Goal: Task Accomplishment & Management: Use online tool/utility

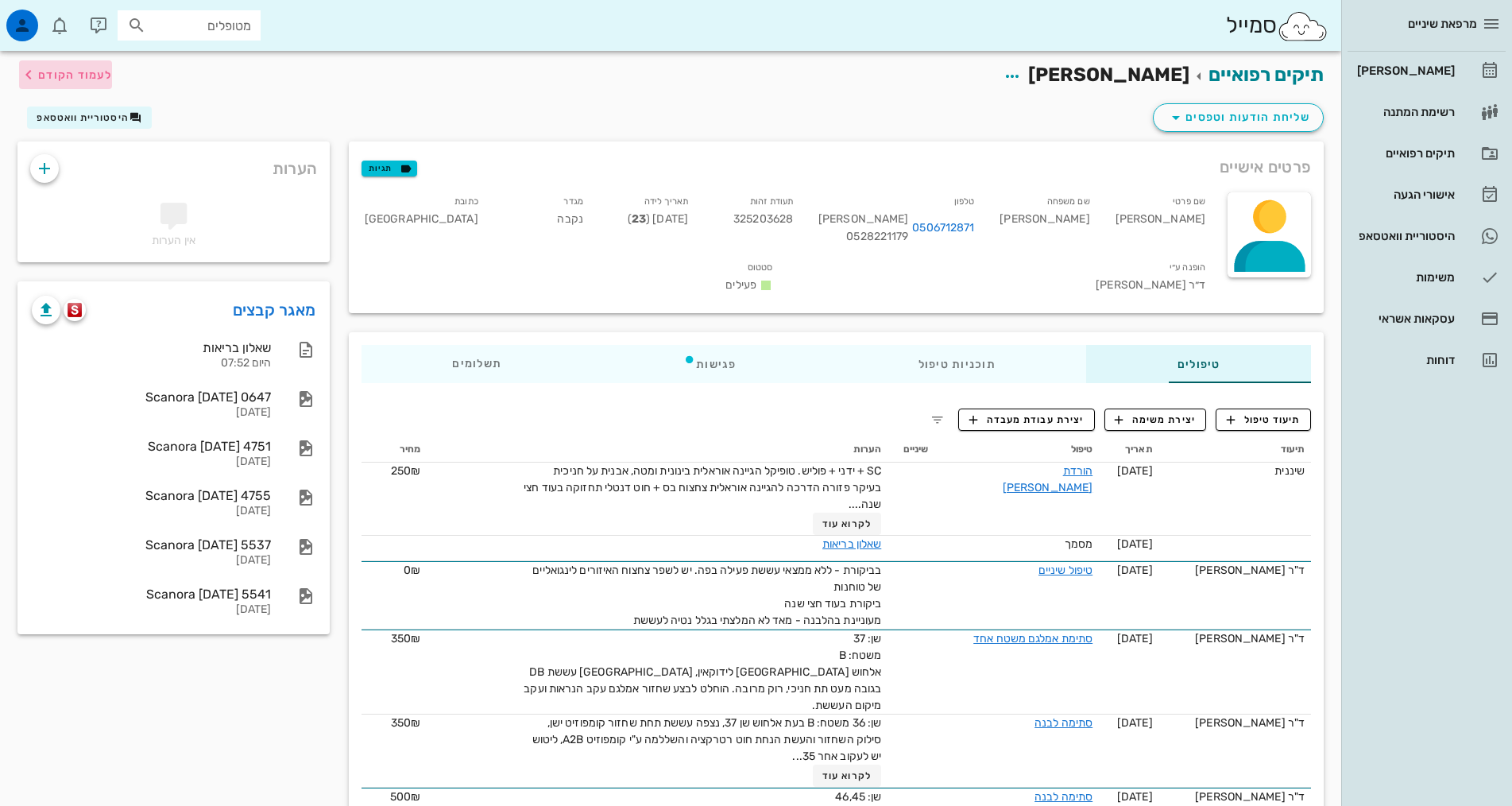
click at [47, 77] on span "לעמוד הקודם" at bounding box center [75, 75] width 74 height 14
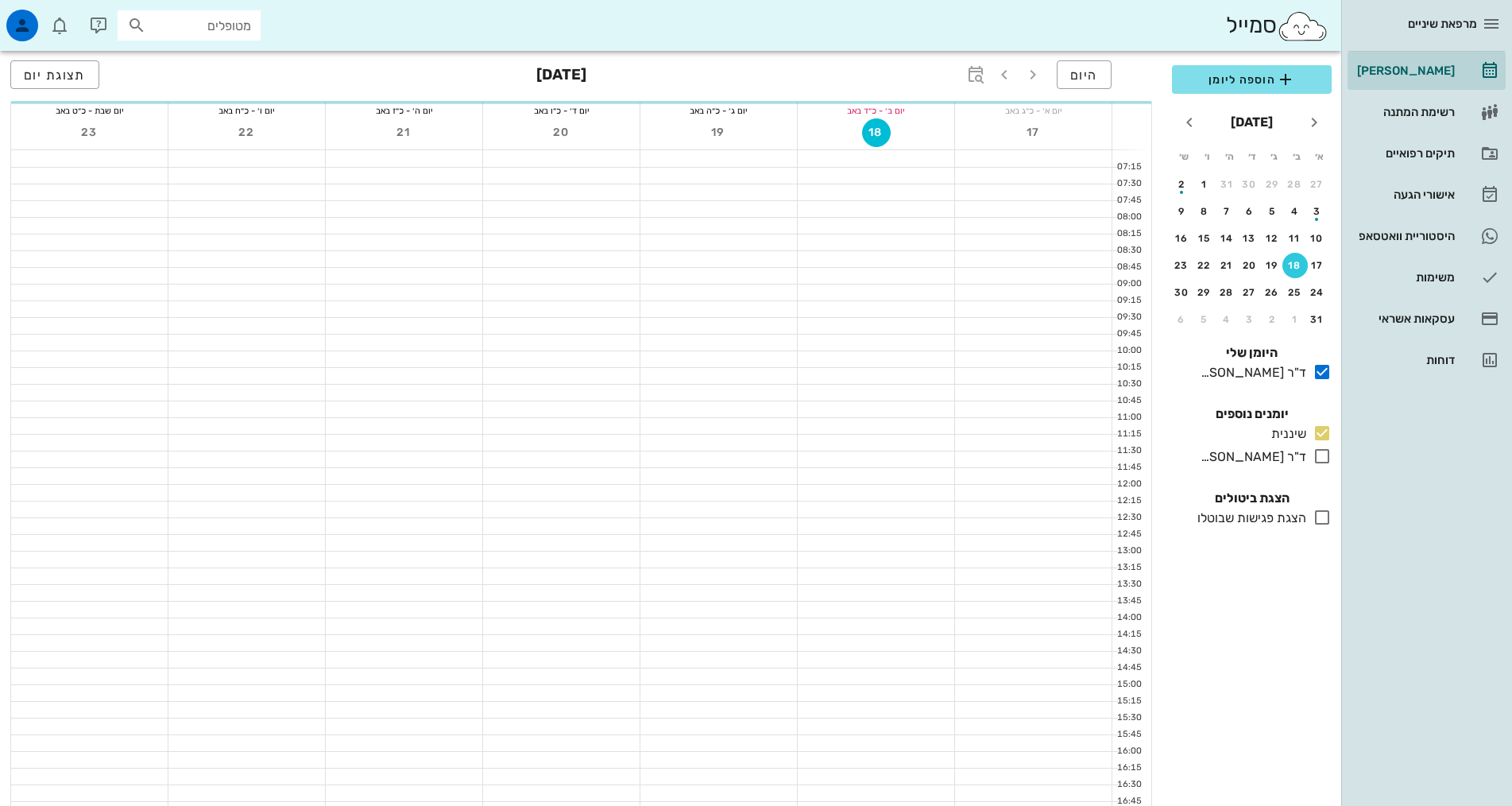
scroll to position [477, 0]
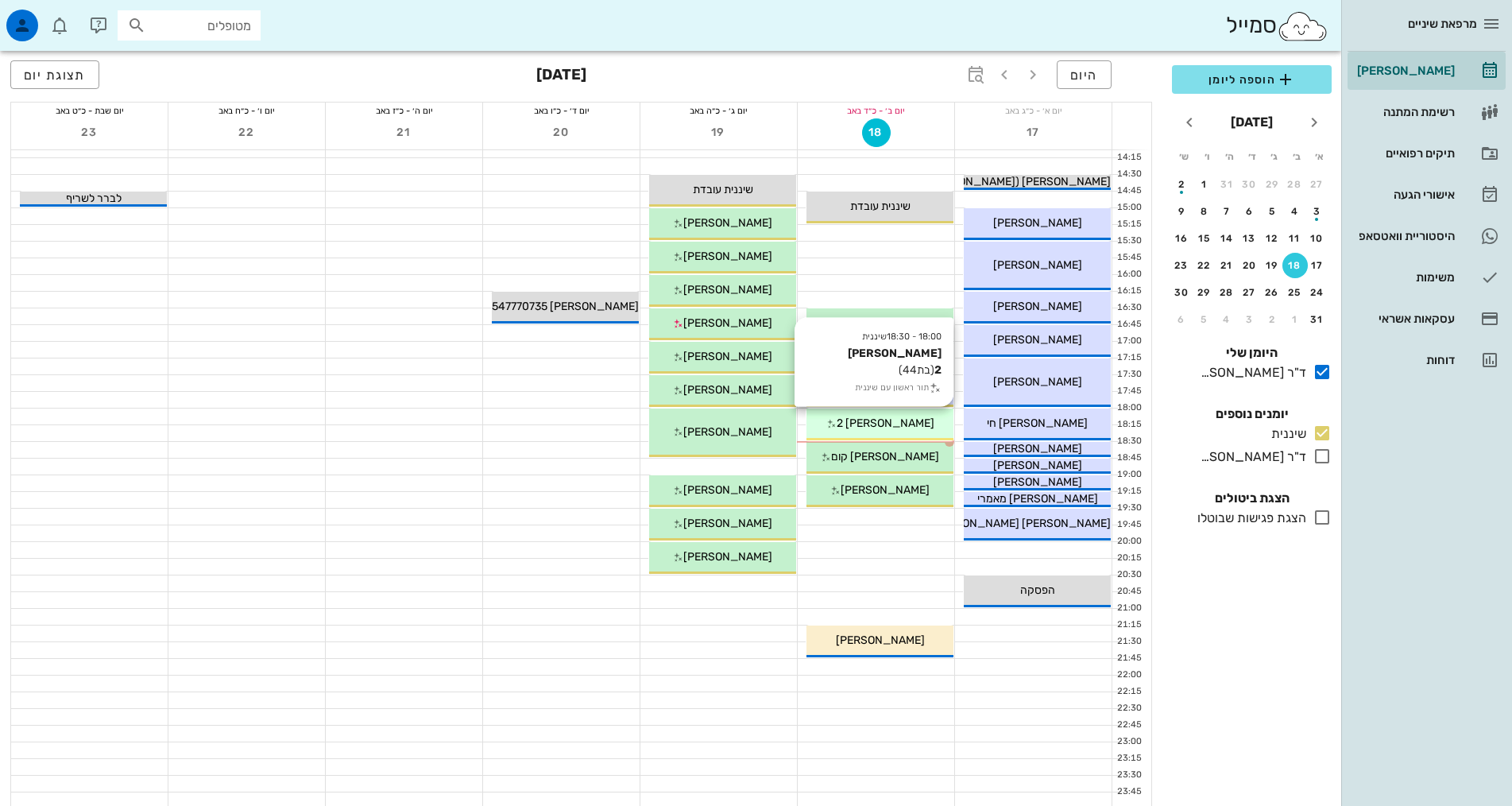
click at [891, 435] on div "18:00 - 18:30 שיננית [PERSON_NAME] 2 (בת 44 ) תור ראשון עם שיננית [PERSON_NAME]…" at bounding box center [880, 424] width 147 height 32
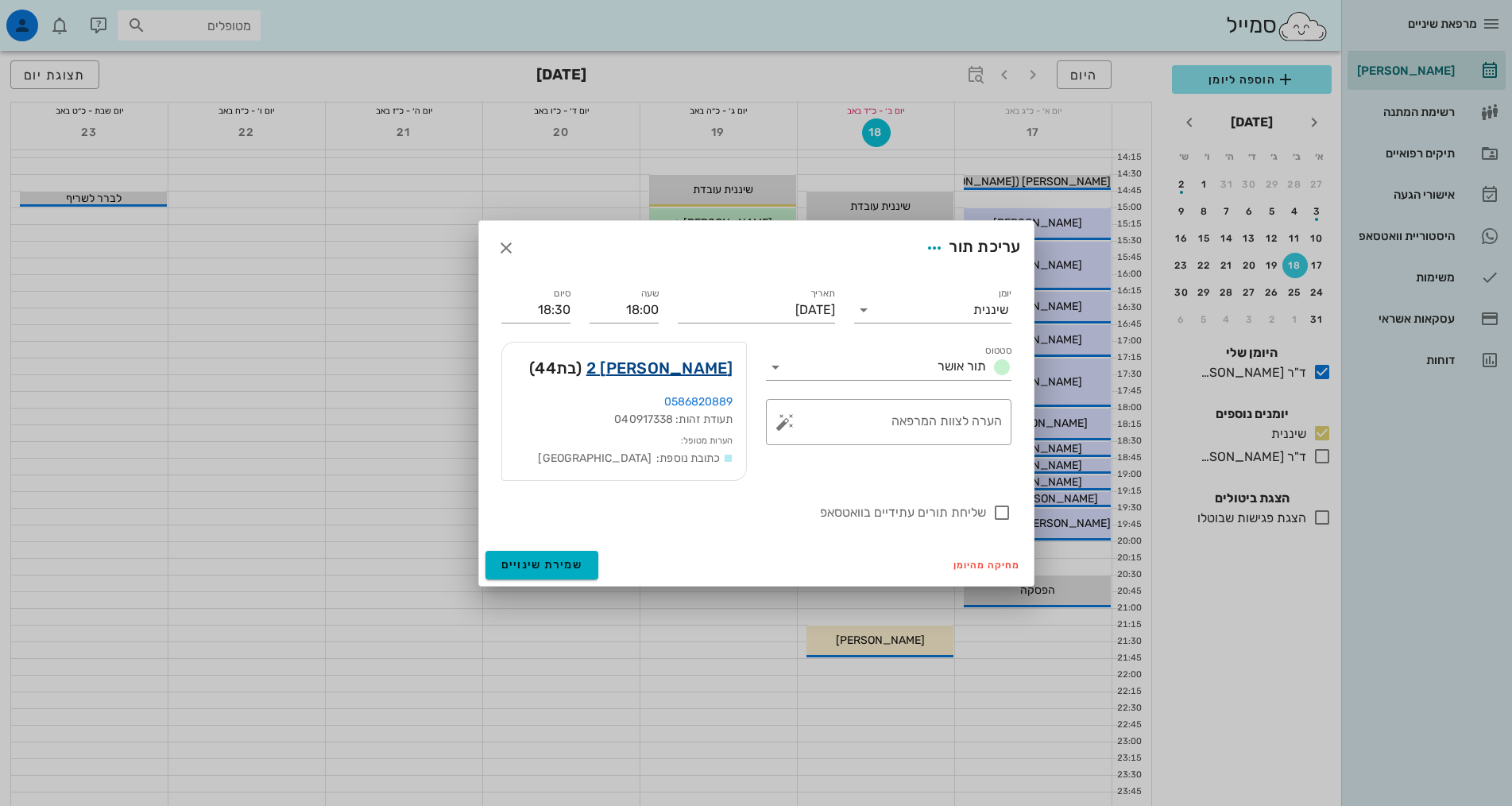
click at [726, 370] on link "[PERSON_NAME] 2" at bounding box center [660, 368] width 147 height 25
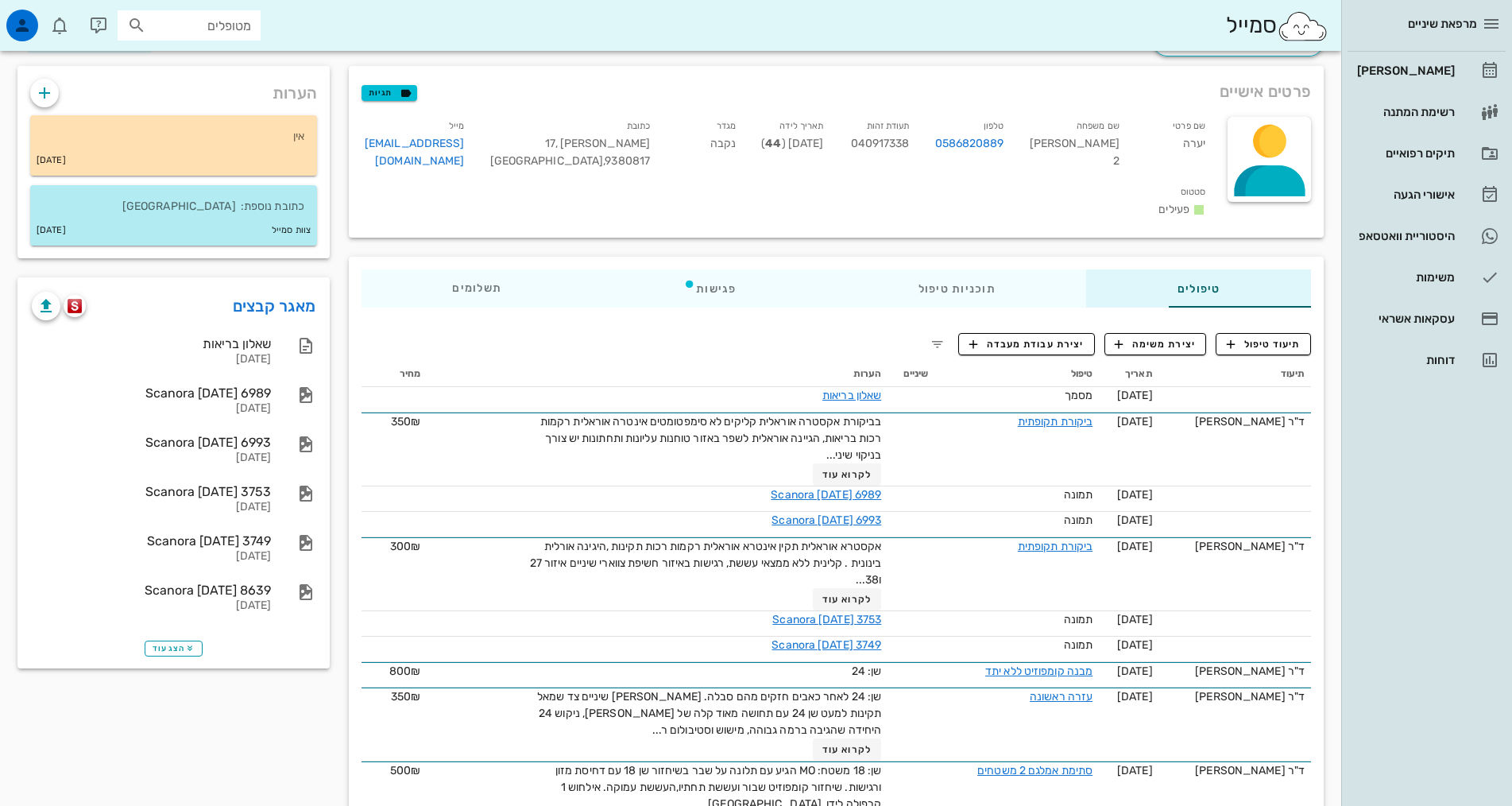
scroll to position [80, 0]
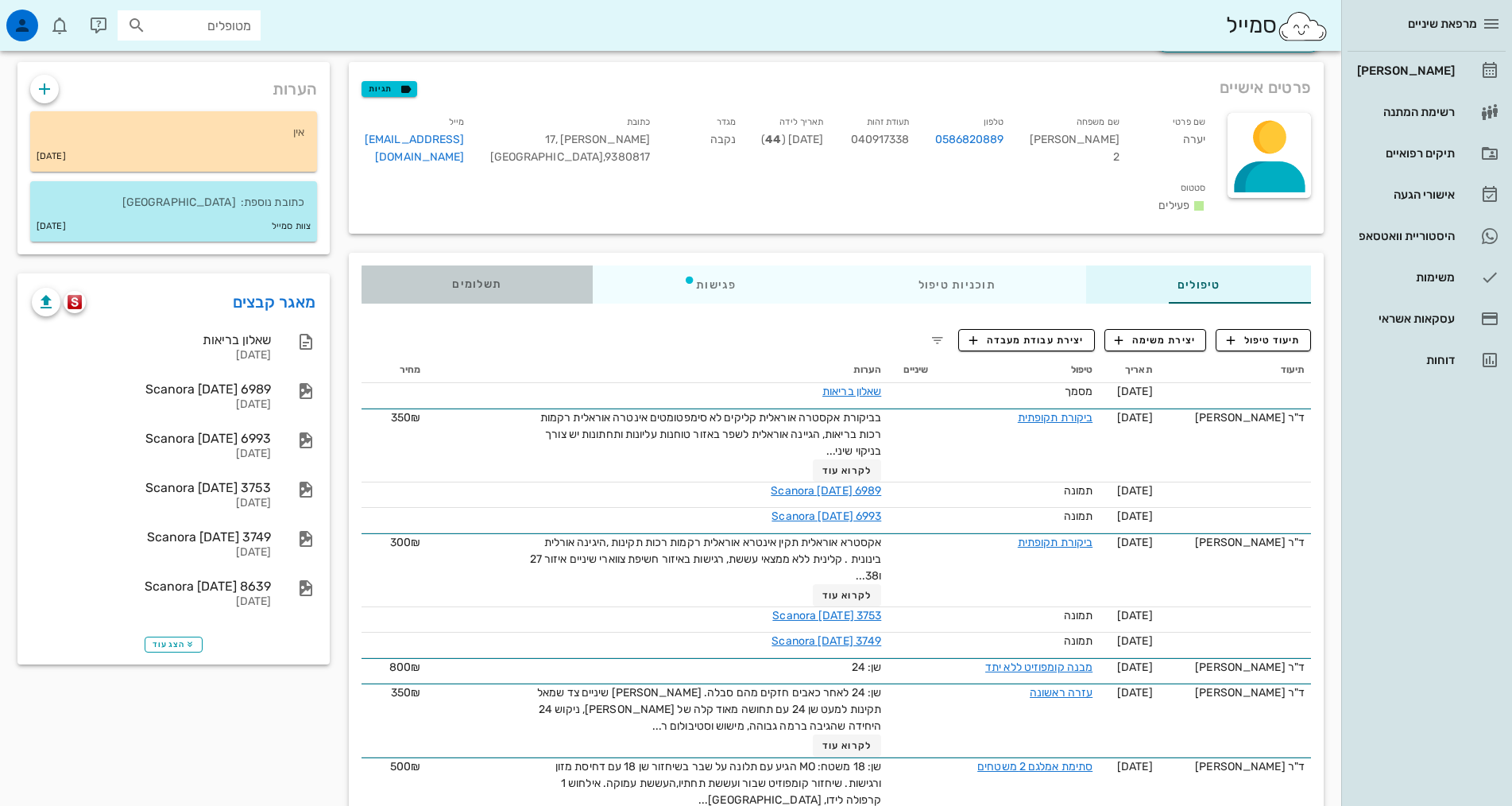
click at [452, 279] on span "תשלומים 0₪" at bounding box center [476, 284] width 50 height 11
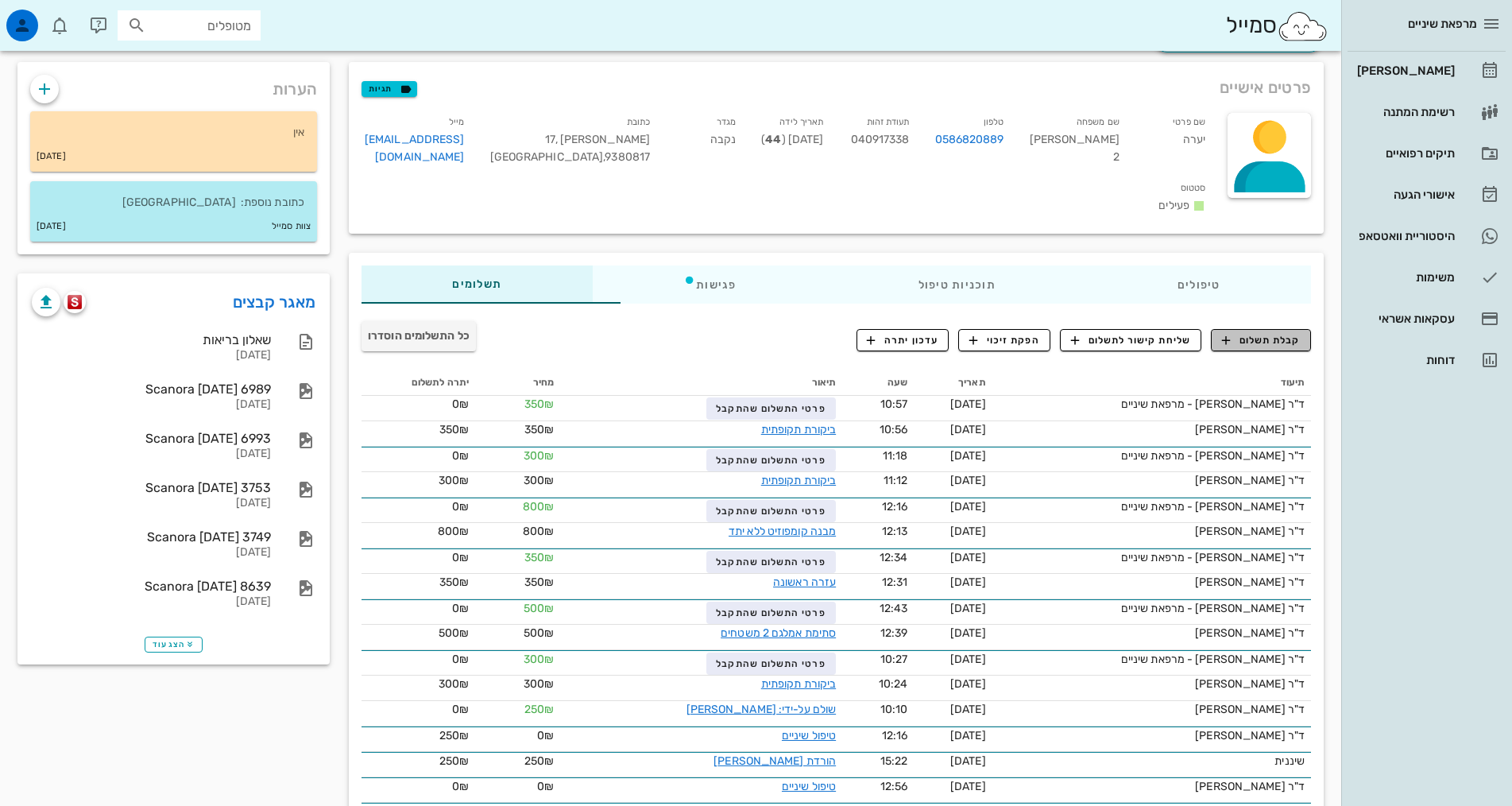
click at [1251, 333] on span "קבלת תשלום" at bounding box center [1262, 340] width 79 height 15
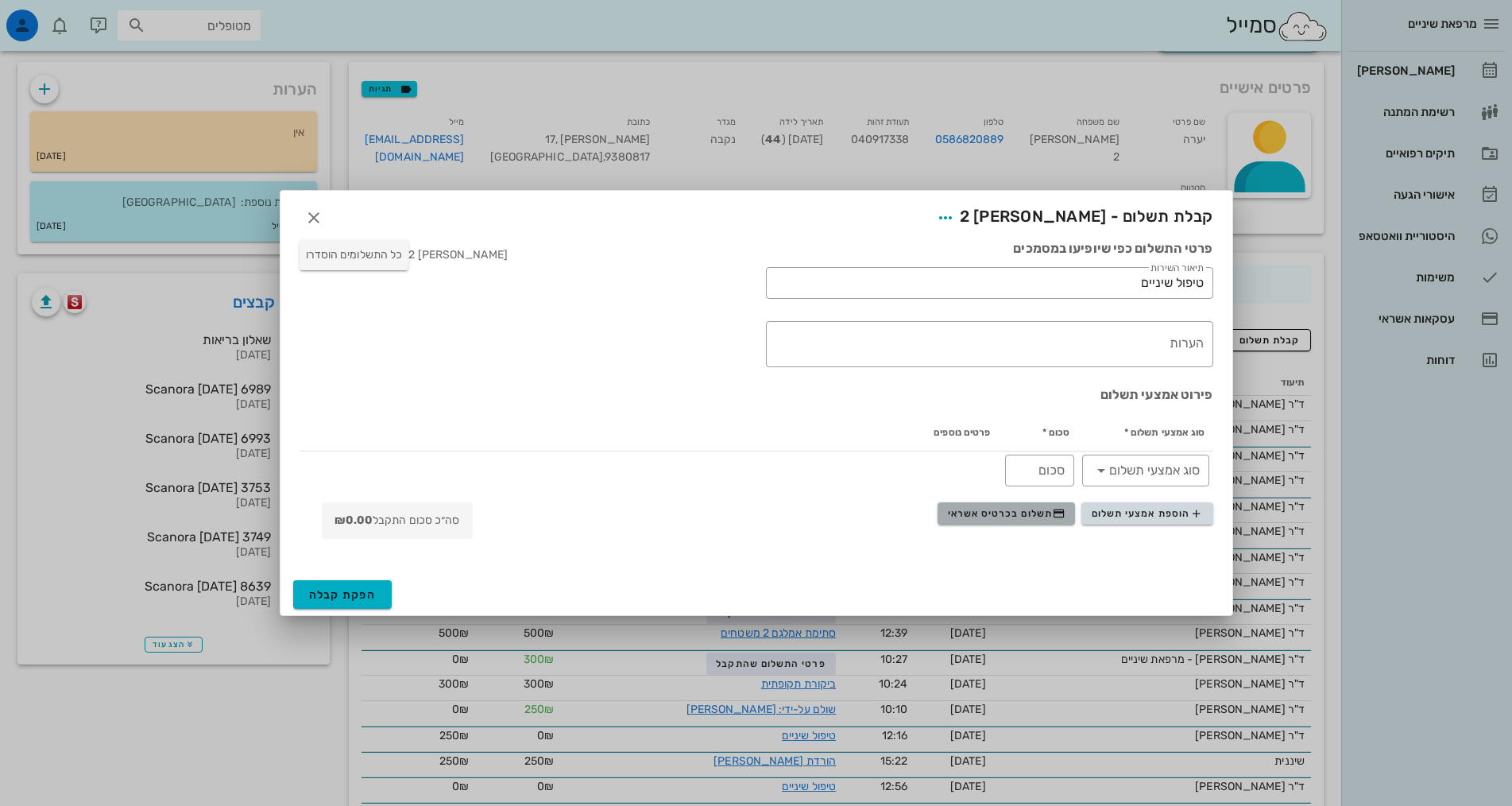
click at [1033, 516] on span "תשלום בכרטיס אשראי" at bounding box center [1006, 513] width 118 height 13
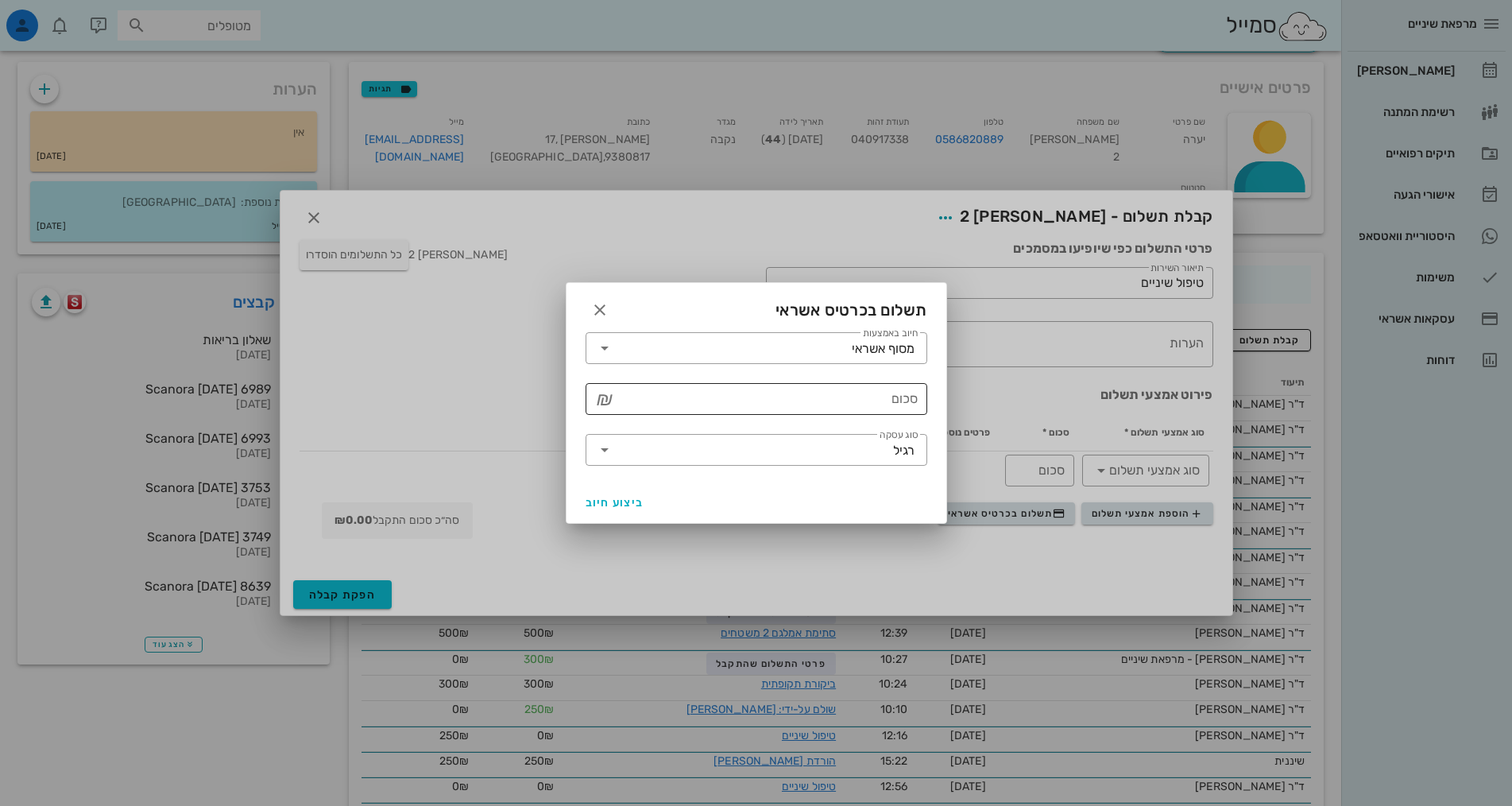
drag, startPoint x: 873, startPoint y: 405, endPoint x: 882, endPoint y: 401, distance: 9.8
click at [872, 405] on input "סכום" at bounding box center [768, 399] width 300 height 25
type input "250"
click at [620, 505] on span "ביצוע חיוב" at bounding box center [615, 503] width 58 height 14
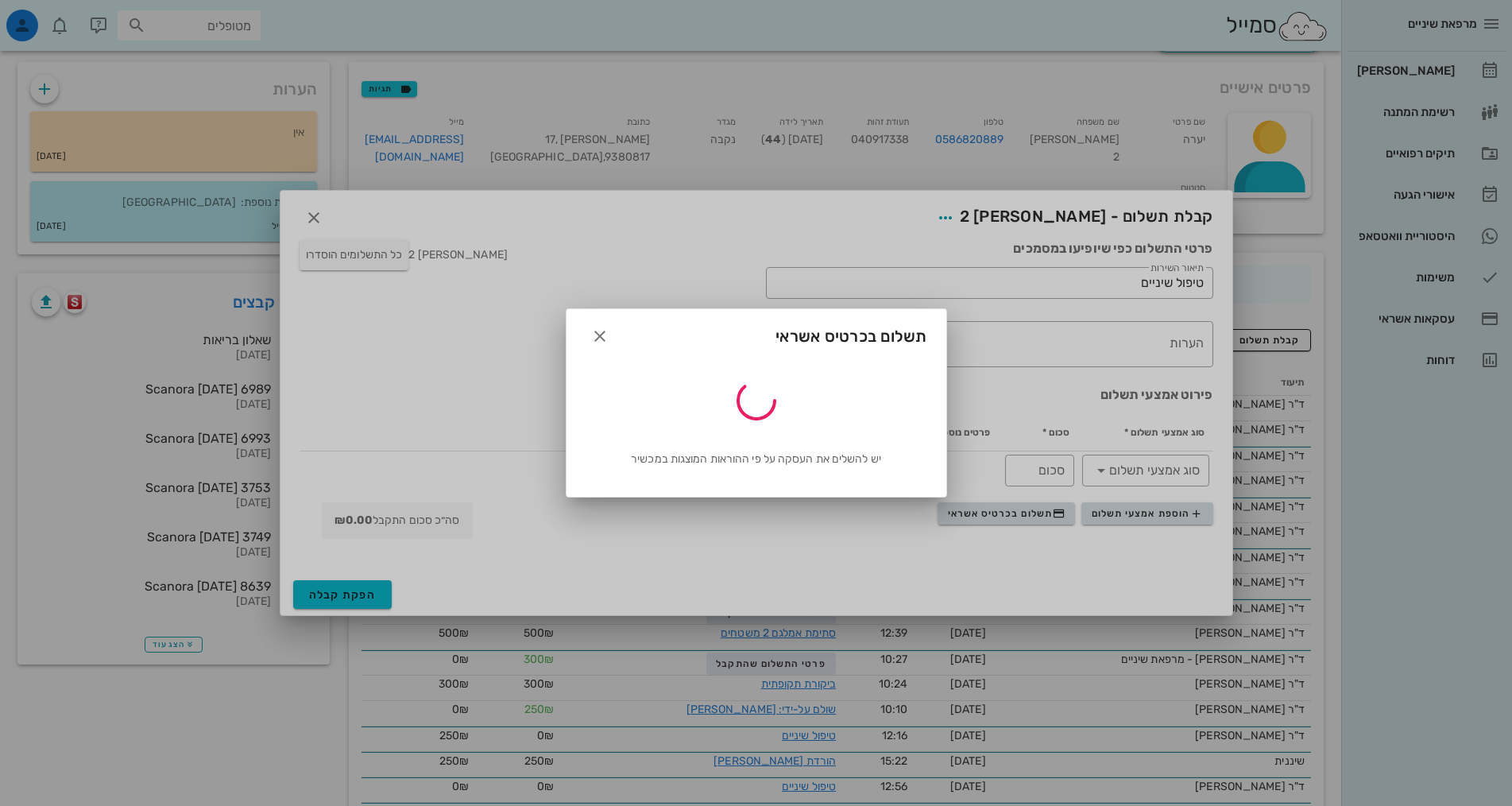
type input "250"
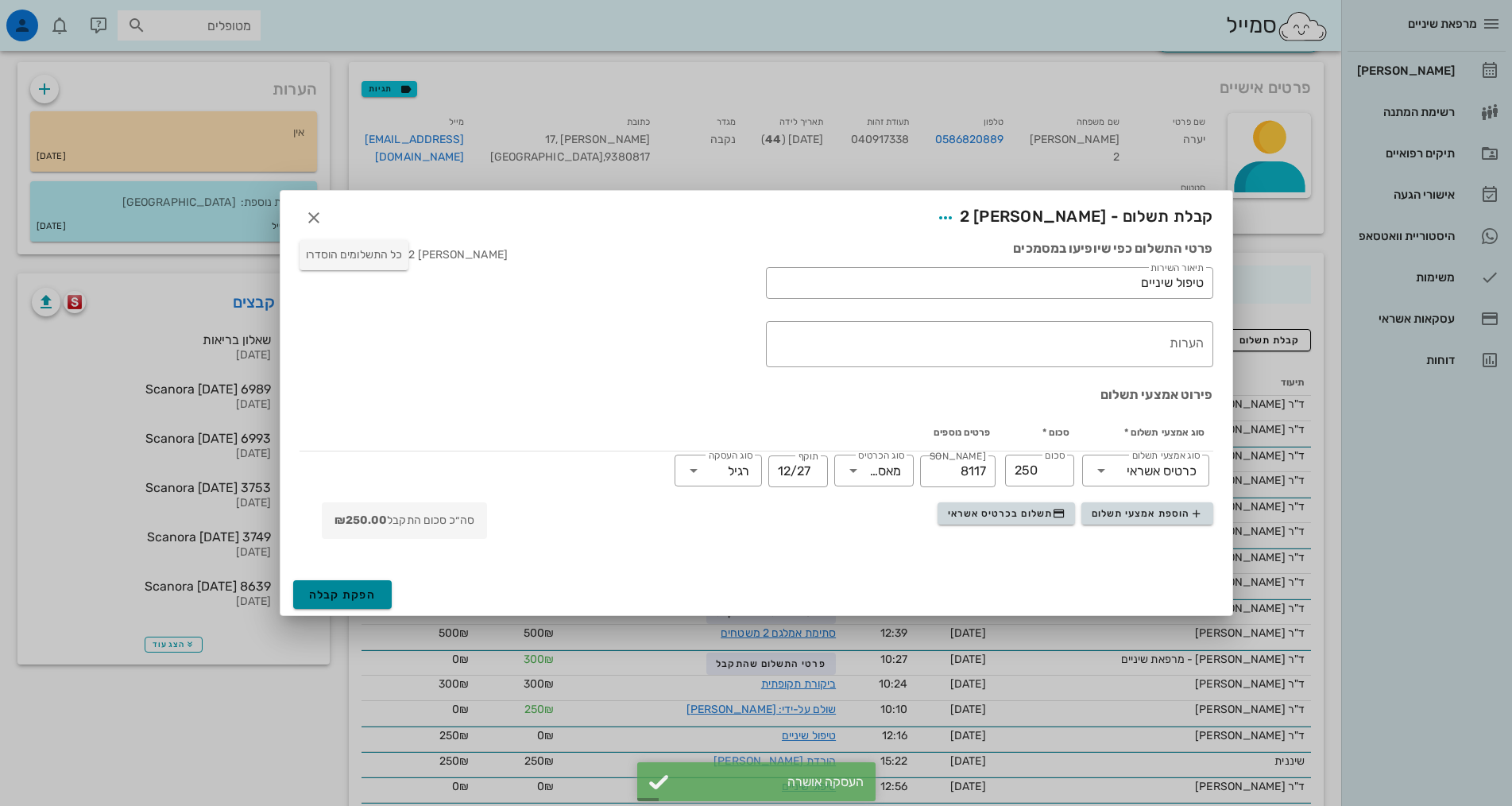
click at [365, 589] on span "הפקת קבלה" at bounding box center [342, 595] width 67 height 14
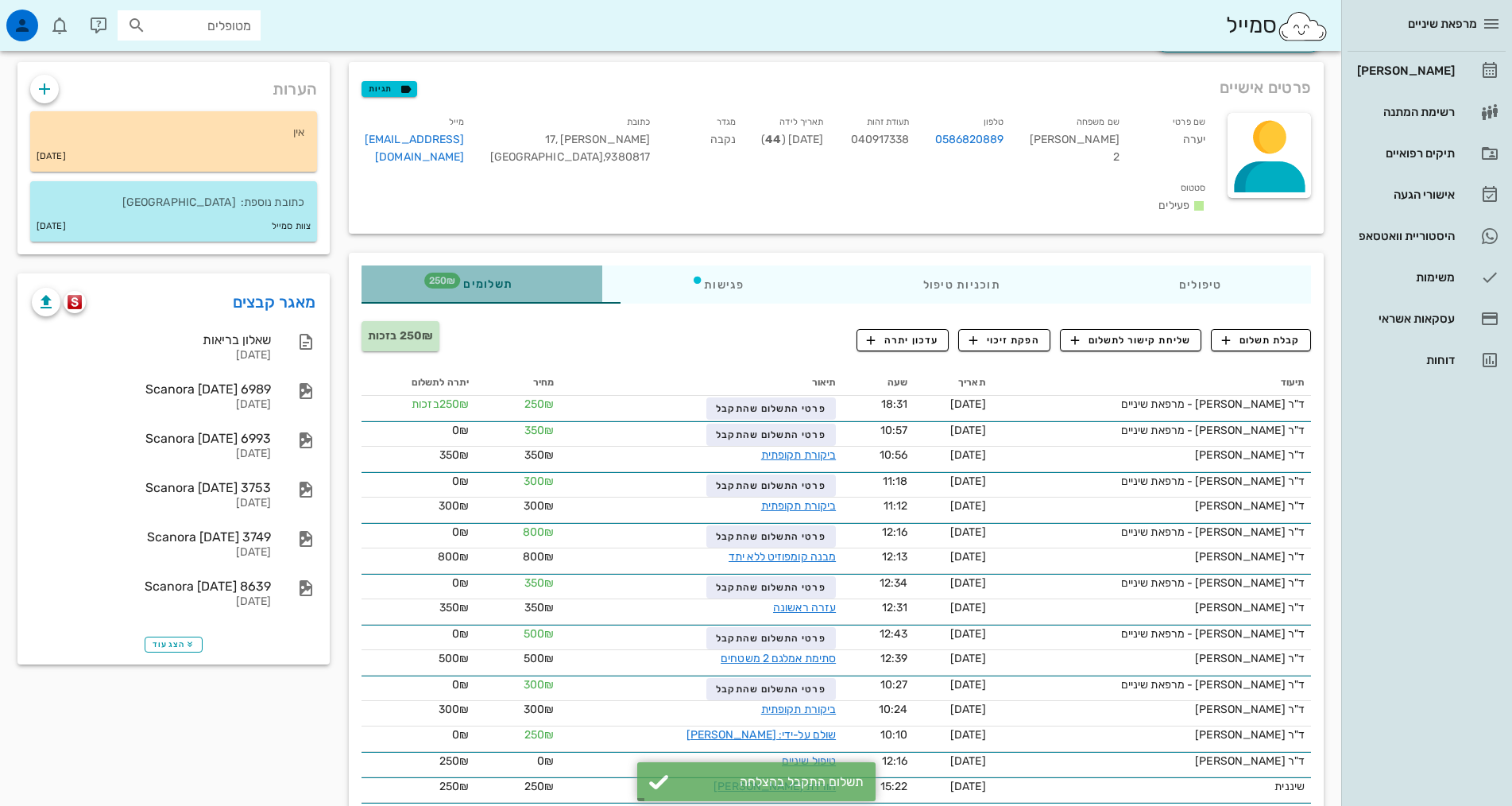
click at [418, 265] on div "תשלומים 250₪" at bounding box center [481, 284] width 241 height 38
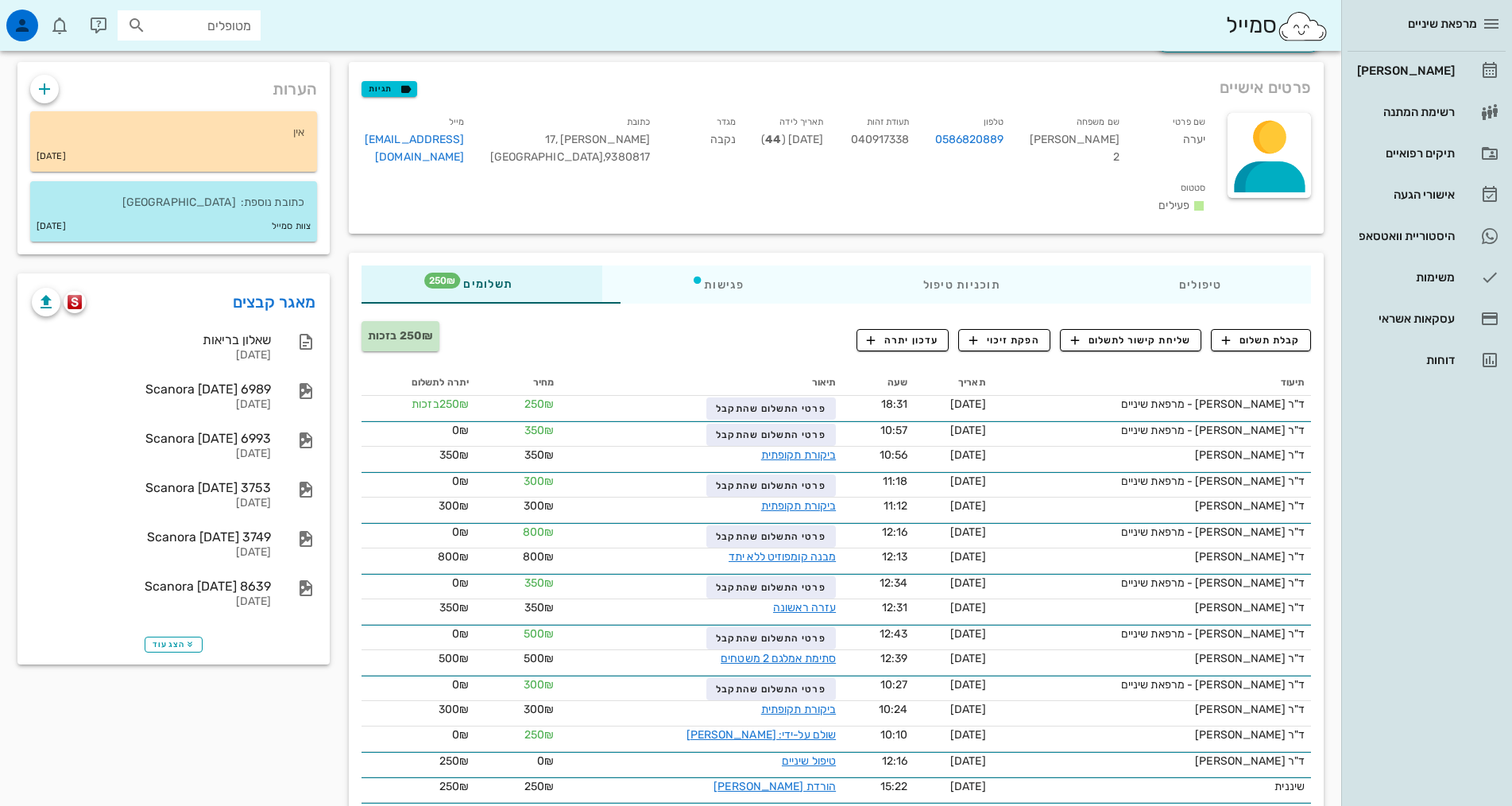
click at [647, 281] on div "טיפולים תוכניות טיפול פגישות תשלומים 250₪" at bounding box center [836, 284] width 975 height 63
click at [644, 268] on div "פגישות" at bounding box center [717, 284] width 231 height 38
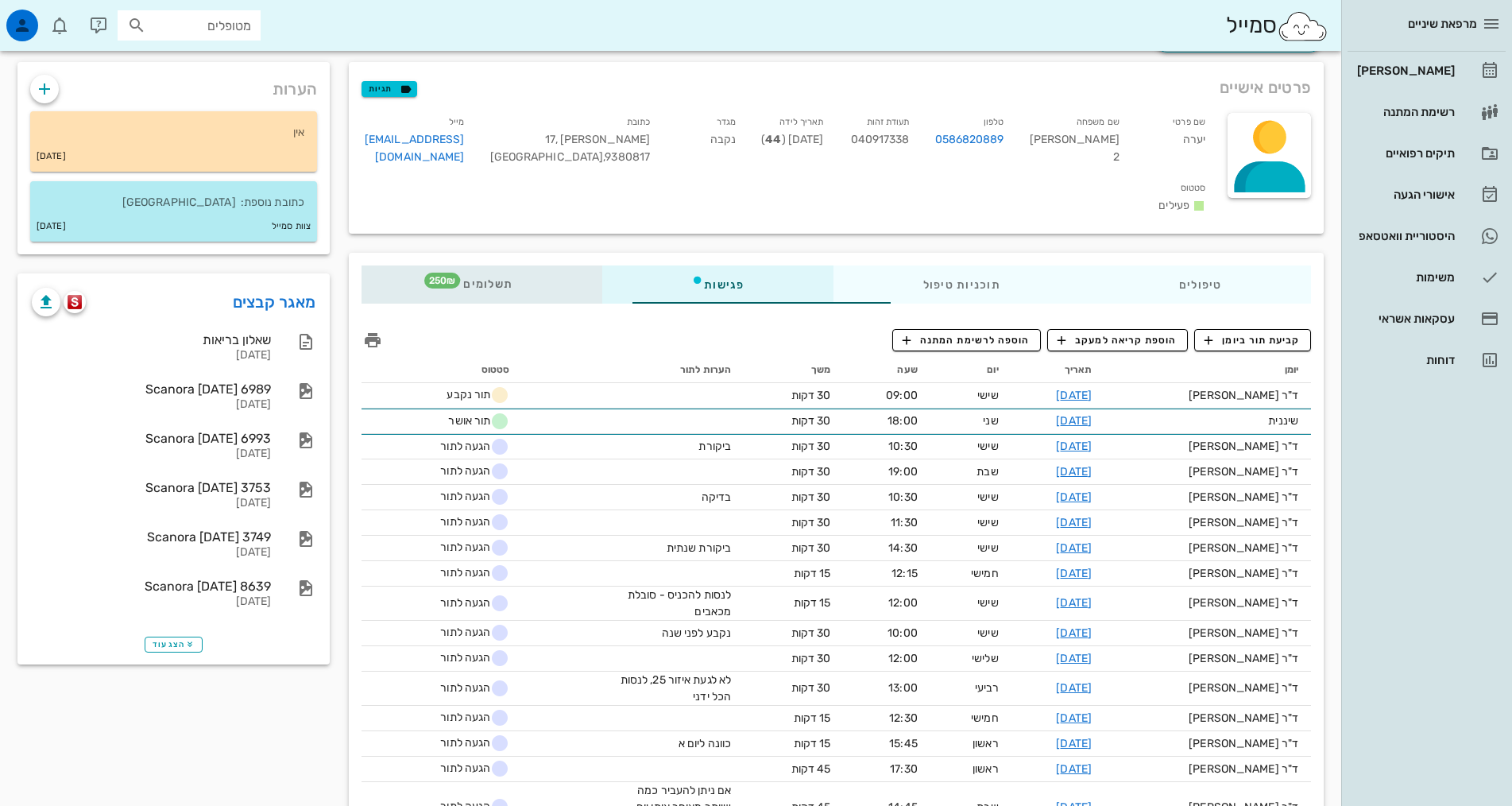
click at [451, 279] on span "תשלומים 250₪" at bounding box center [482, 284] width 62 height 11
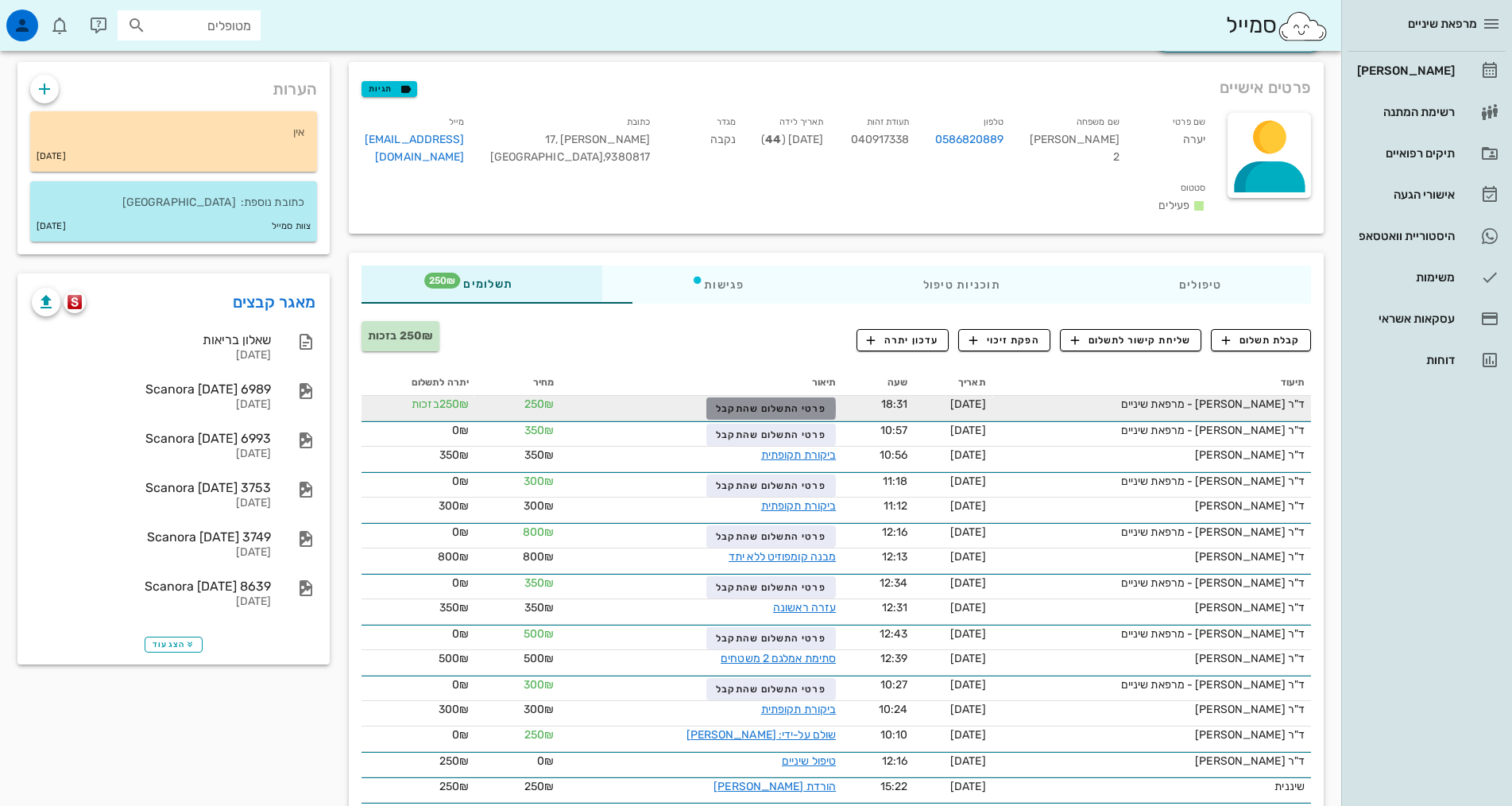
click at [730, 403] on span "פרטי התשלום שהתקבל" at bounding box center [771, 408] width 110 height 11
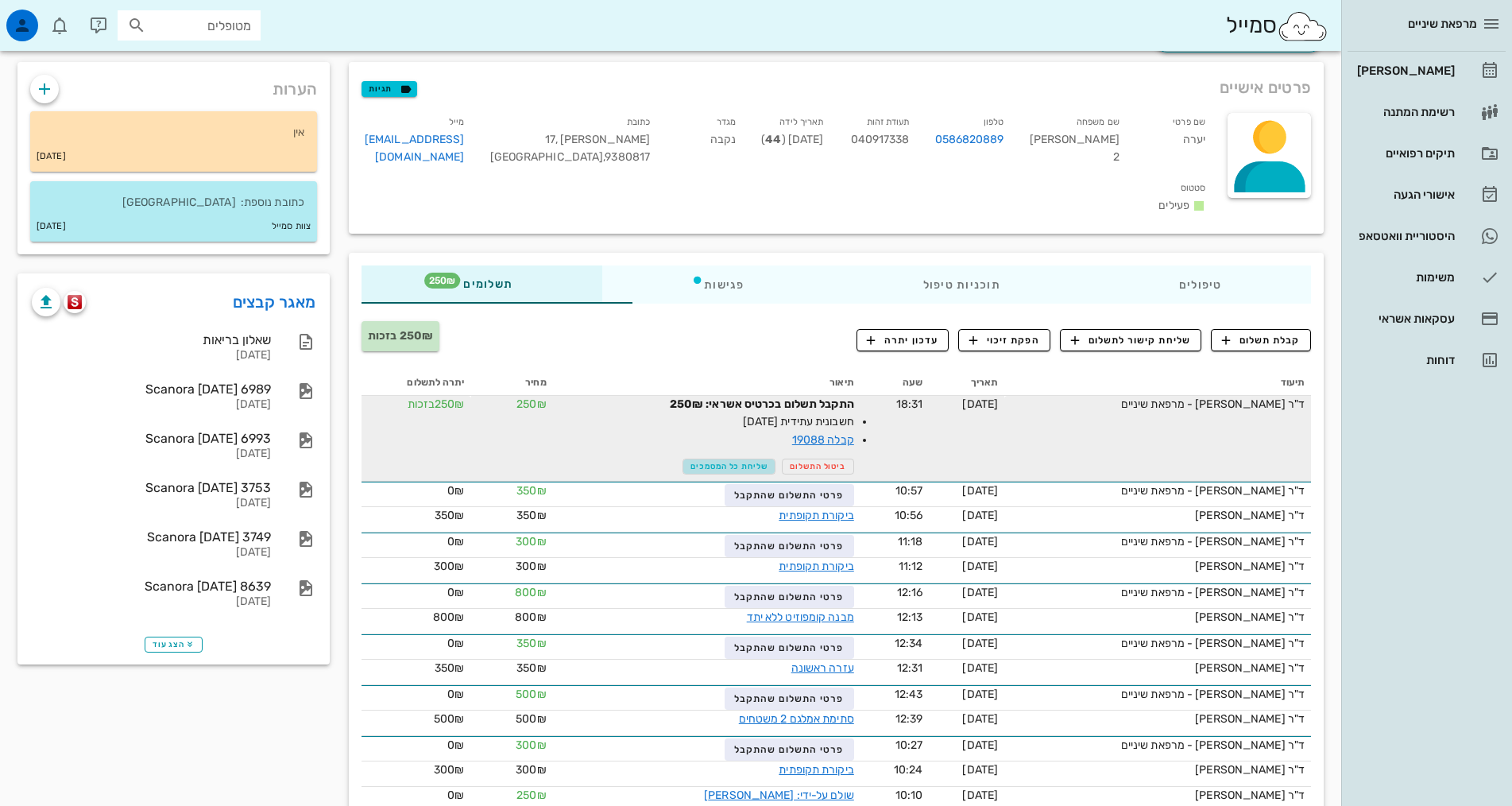
click at [725, 459] on button "שליחת כל המסמכים" at bounding box center [729, 467] width 93 height 16
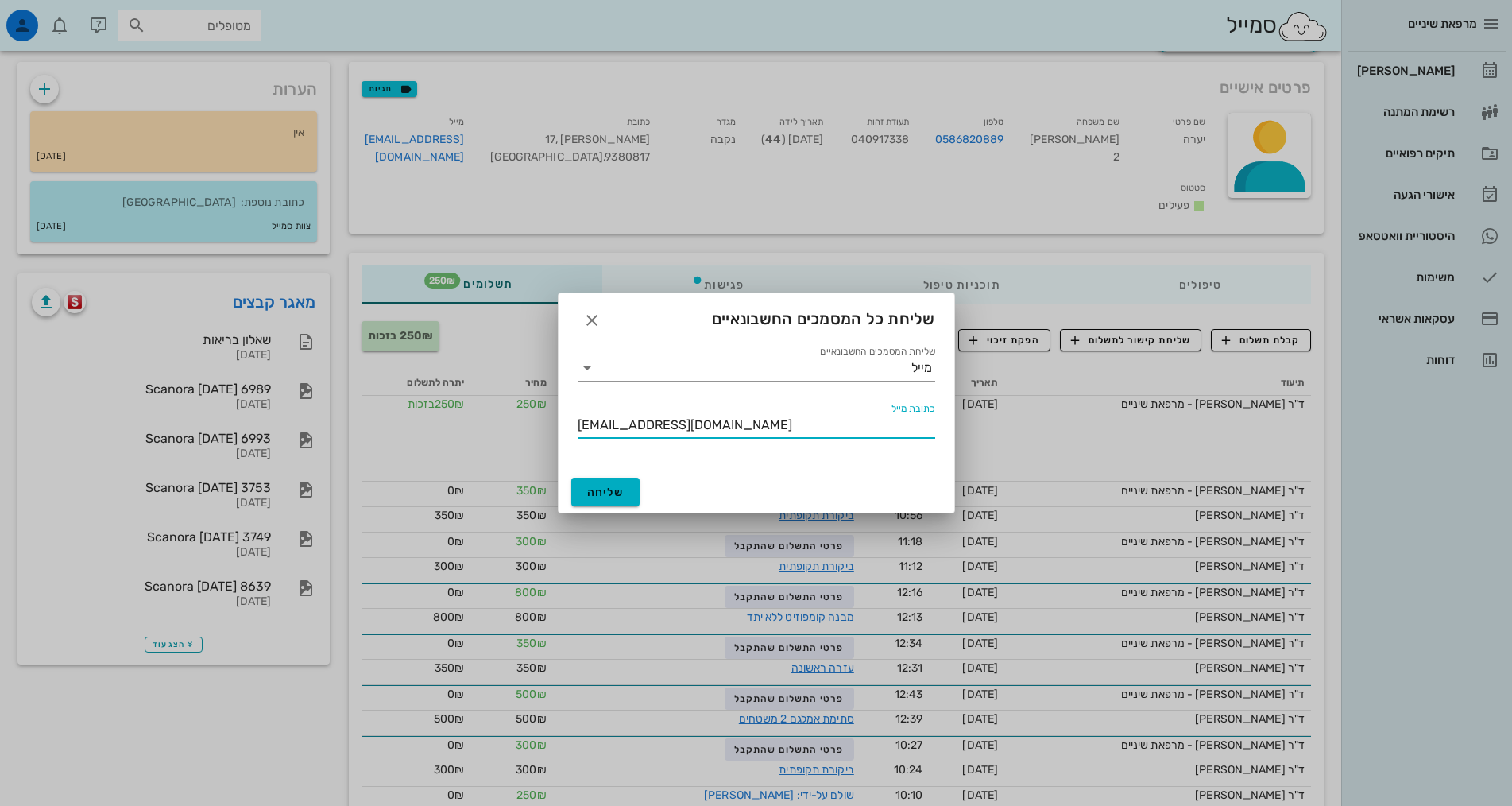
click at [809, 422] on input "[EMAIL_ADDRESS][DOMAIN_NAME]" at bounding box center [756, 425] width 358 height 25
click at [827, 361] on input "שליחת המסמכים החשבונאיים" at bounding box center [756, 368] width 312 height 25
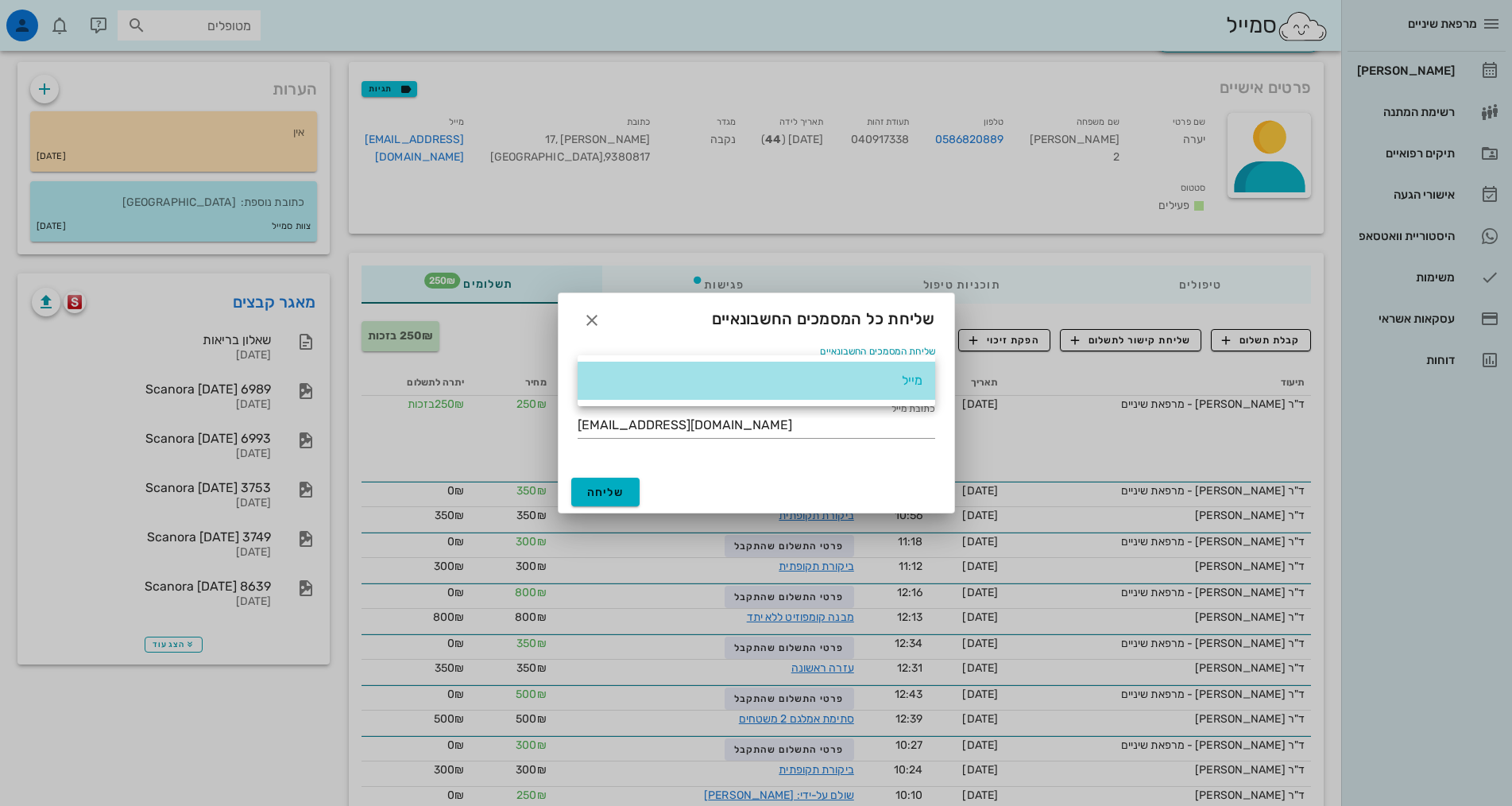
click at [826, 382] on div "מייל" at bounding box center [756, 380] width 332 height 15
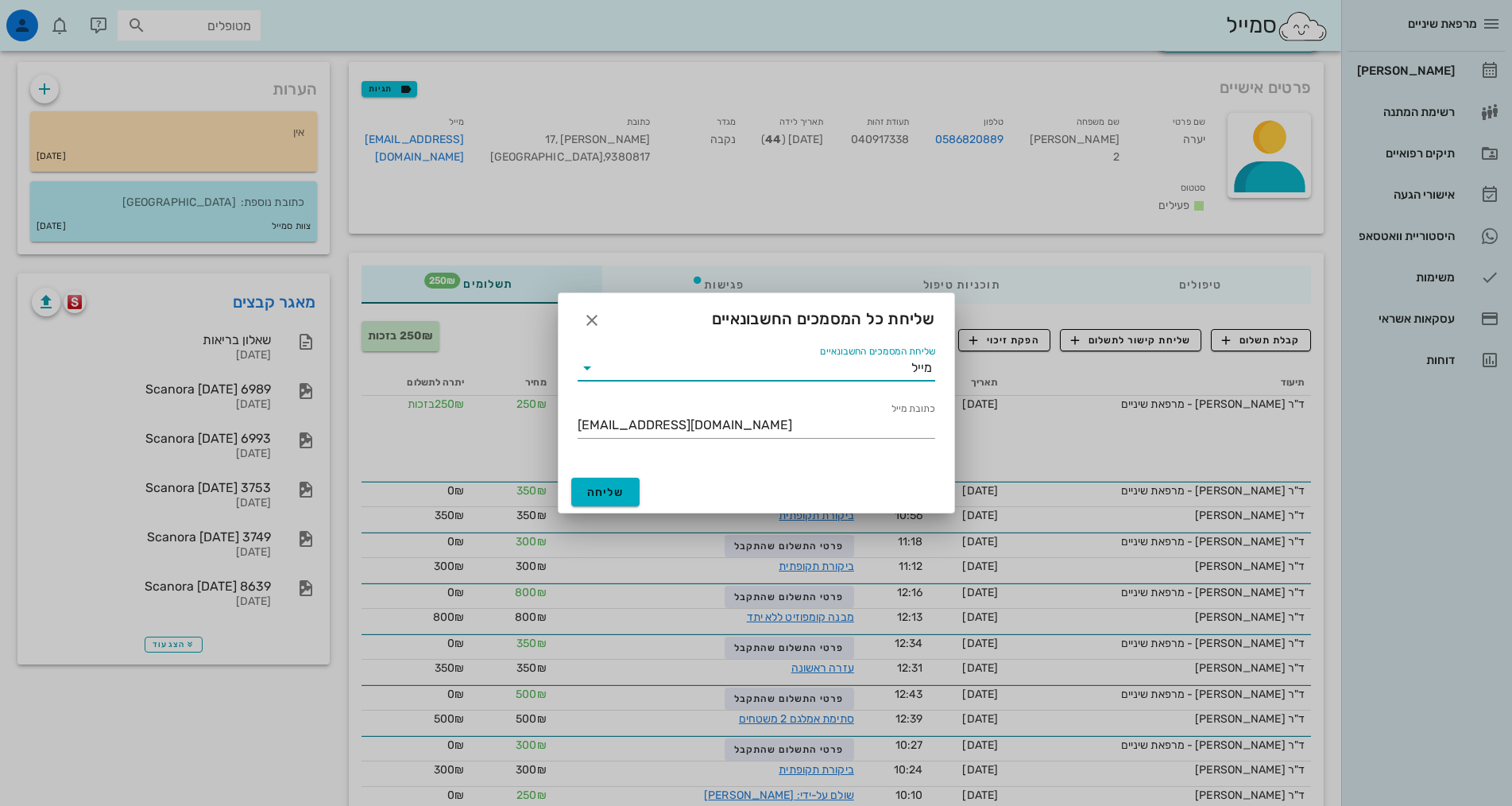
click at [843, 369] on input "שליחת המסמכים החשבונאיים" at bounding box center [756, 368] width 312 height 25
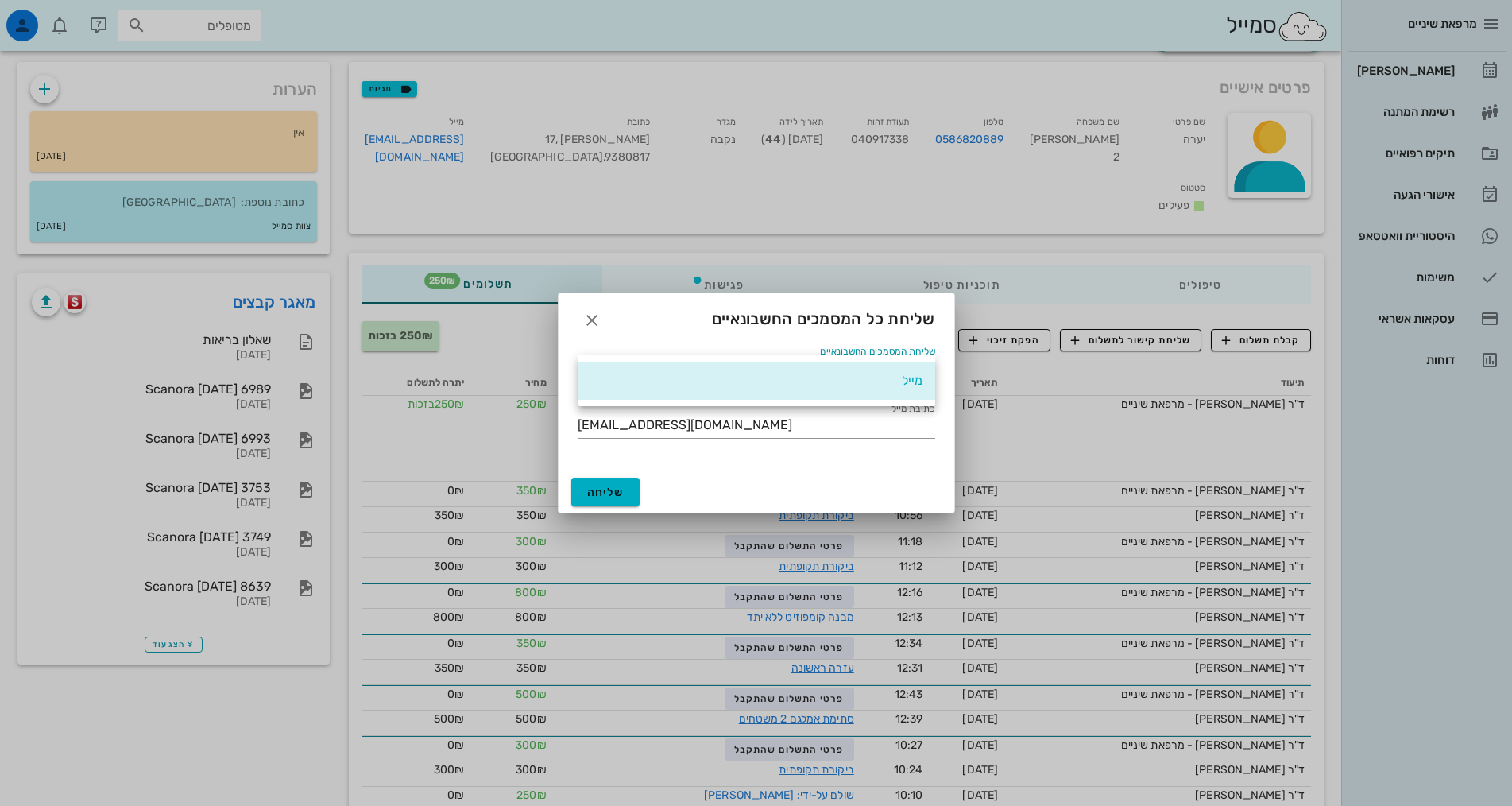
click at [843, 369] on div "מייל" at bounding box center [756, 380] width 332 height 34
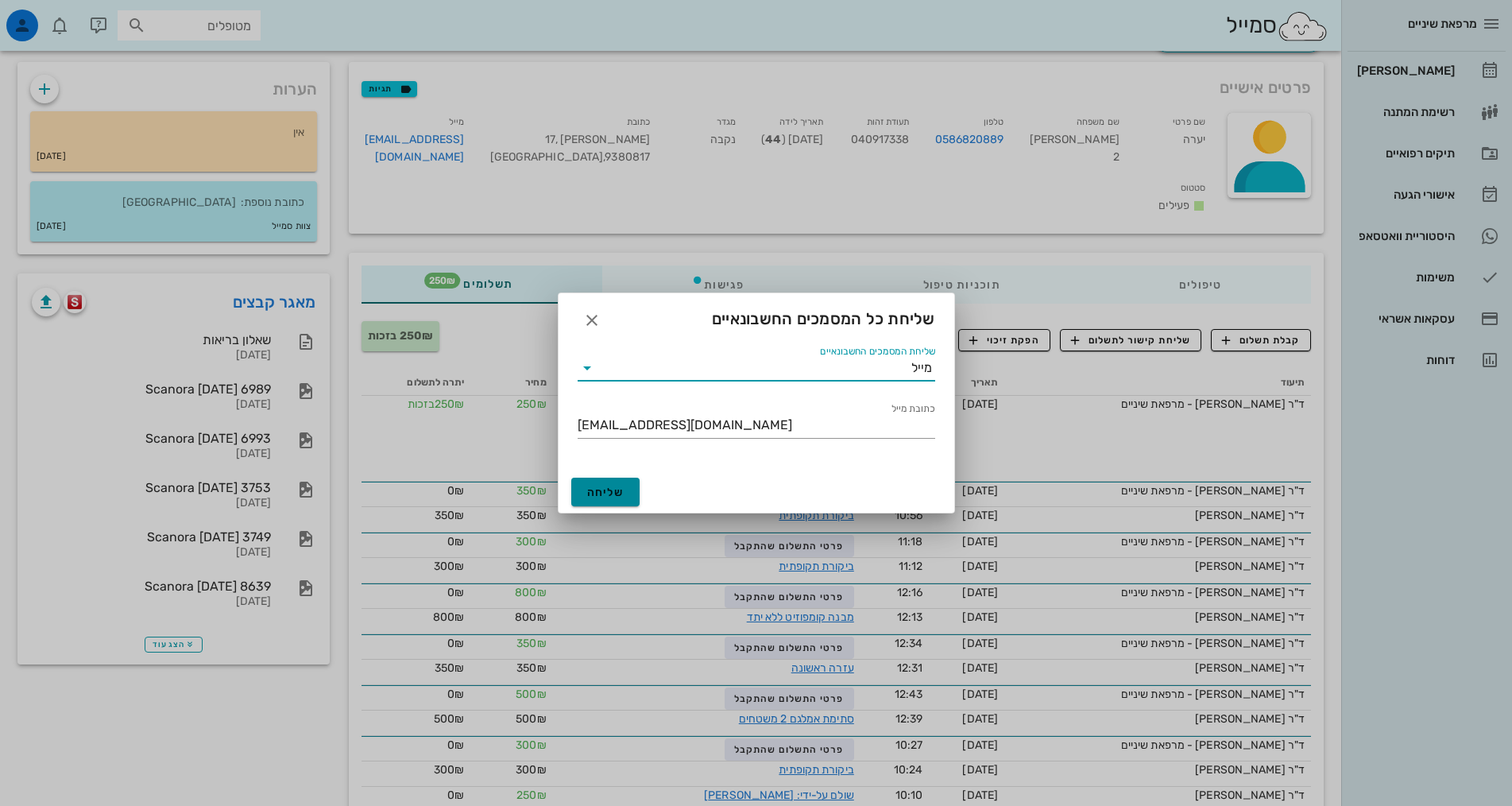
click at [590, 493] on span "שליחה" at bounding box center [606, 492] width 37 height 14
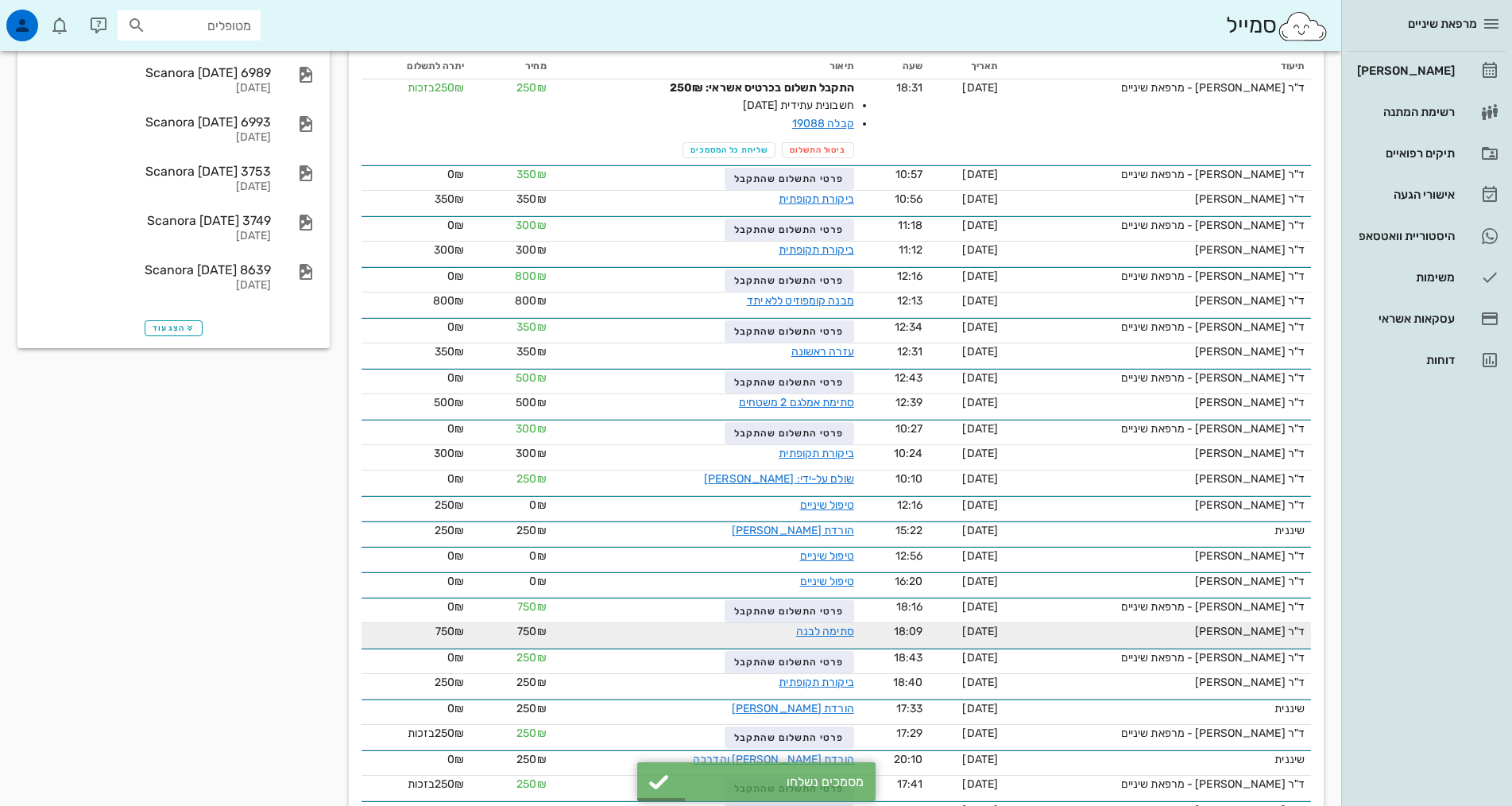
scroll to position [398, 0]
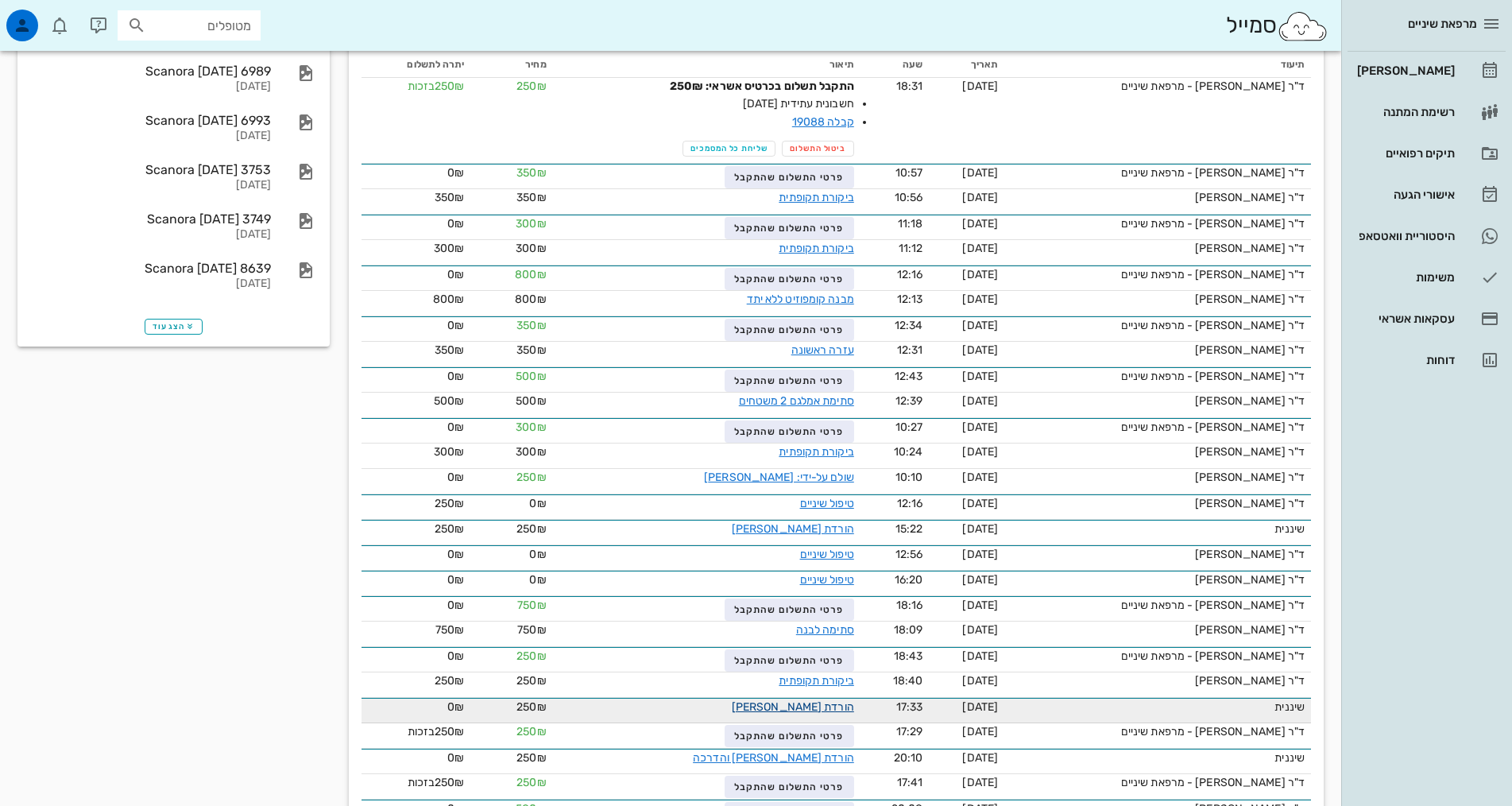
click at [787, 701] on link "הורדת [PERSON_NAME]" at bounding box center [793, 708] width 123 height 14
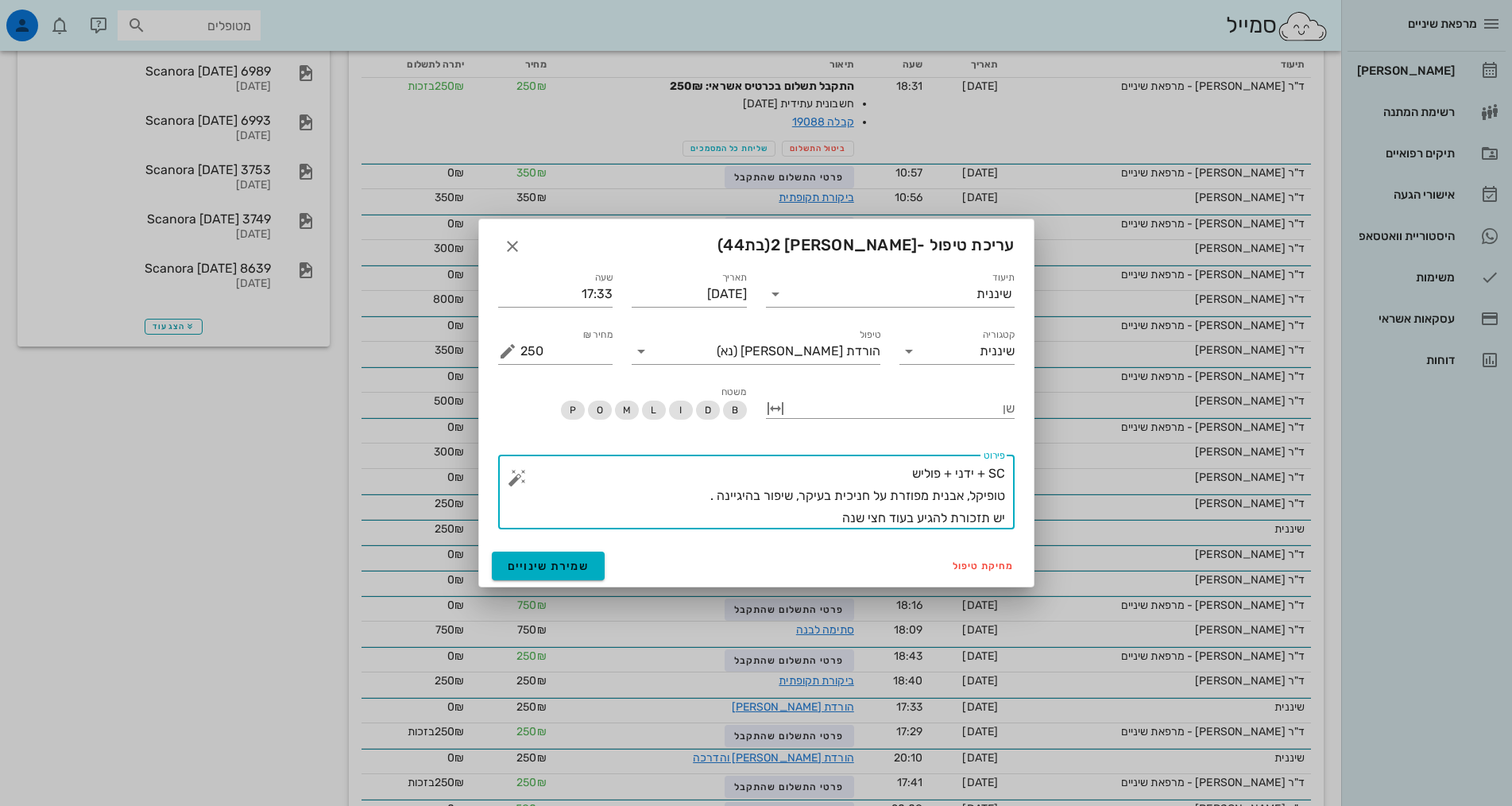
drag, startPoint x: 829, startPoint y: 518, endPoint x: 1101, endPoint y: 425, distance: 287.5
click at [1102, 428] on div "מרפאת שיניים יומן מרפאה רשימת המתנה תיקים רפואיים אישורי הגעה היסטוריית וואטסאפ…" at bounding box center [756, 296] width 1512 height 1388
type textarea "SC + ידני + פוליש טופיקל, אבנית מפוזרת על חניכית בעיקר, שיפור בהיגיינה . יש תזכ…"
click at [504, 249] on icon "button" at bounding box center [512, 247] width 19 height 19
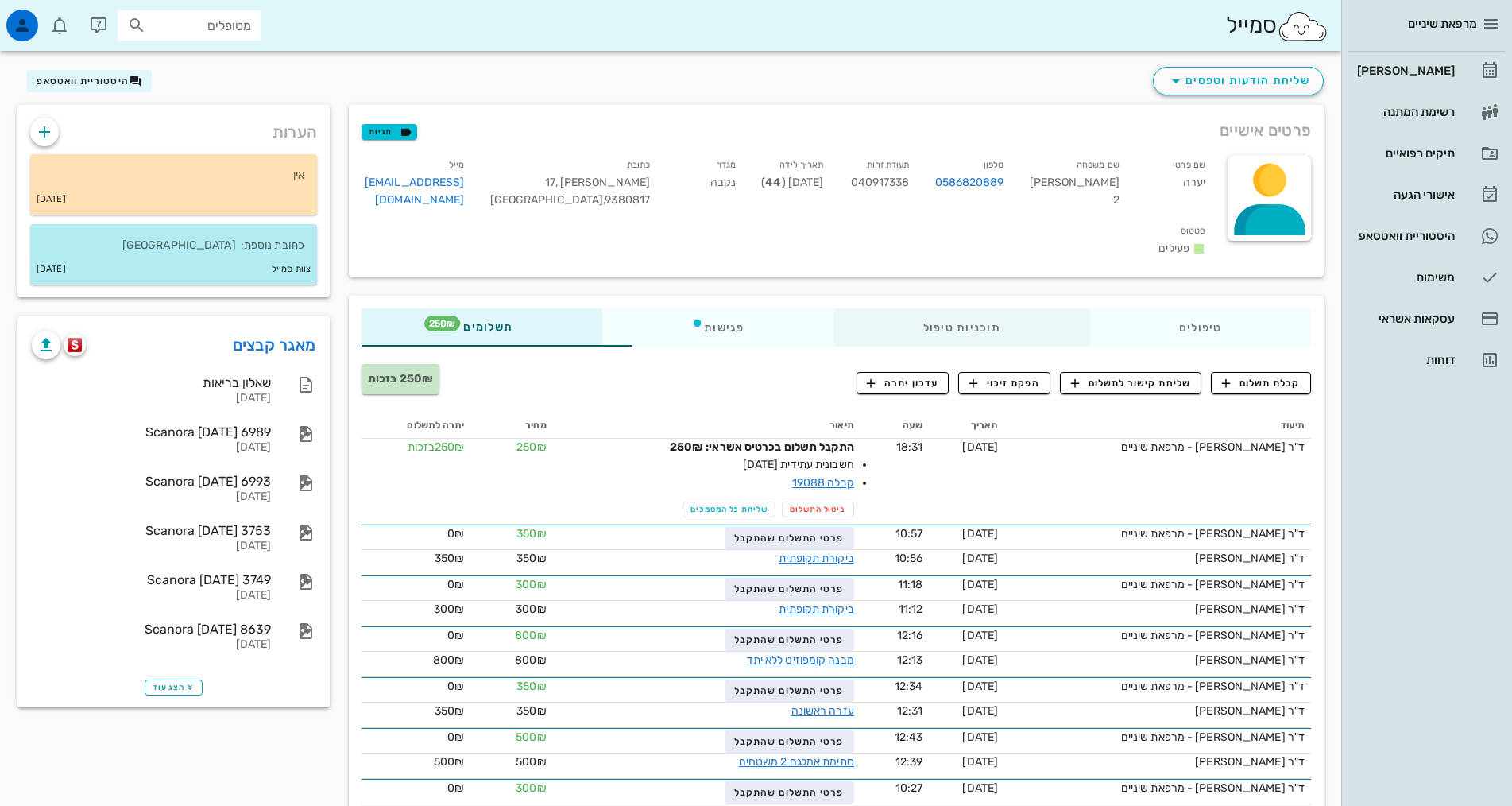
scroll to position [0, 0]
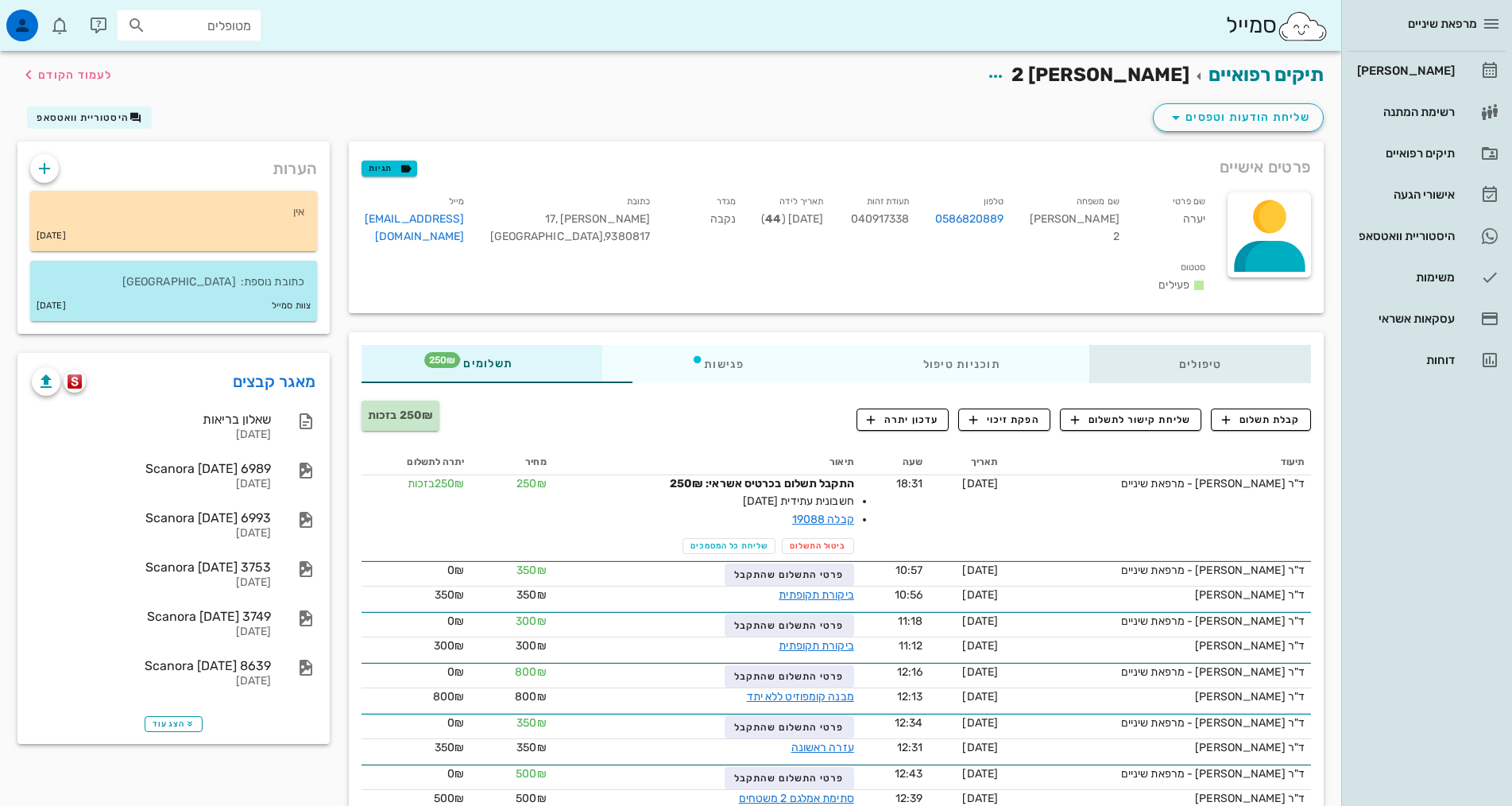
click at [1152, 345] on div "טיפולים" at bounding box center [1200, 364] width 222 height 38
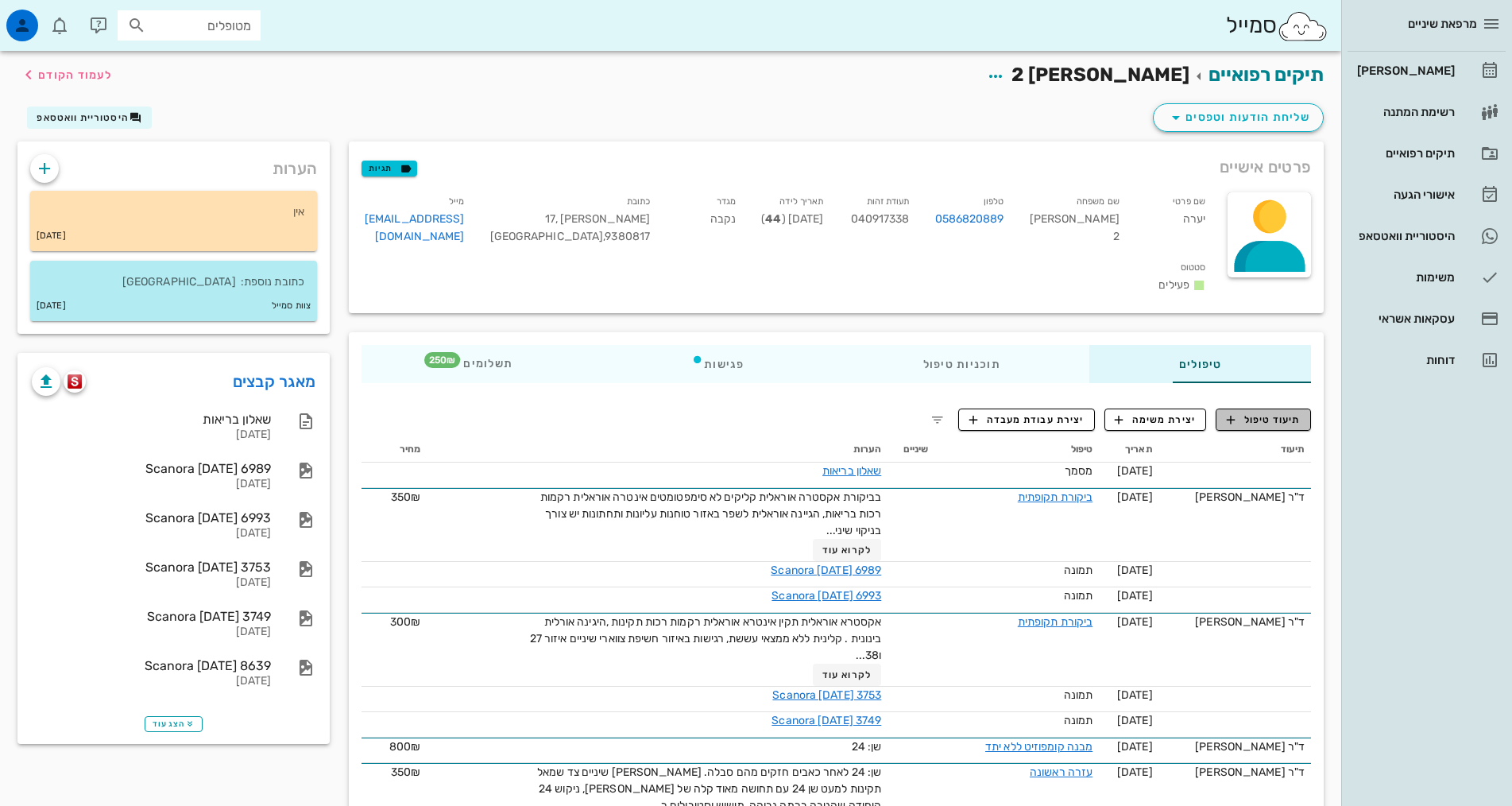
click at [1258, 412] on span "תיעוד טיפול" at bounding box center [1265, 419] width 74 height 15
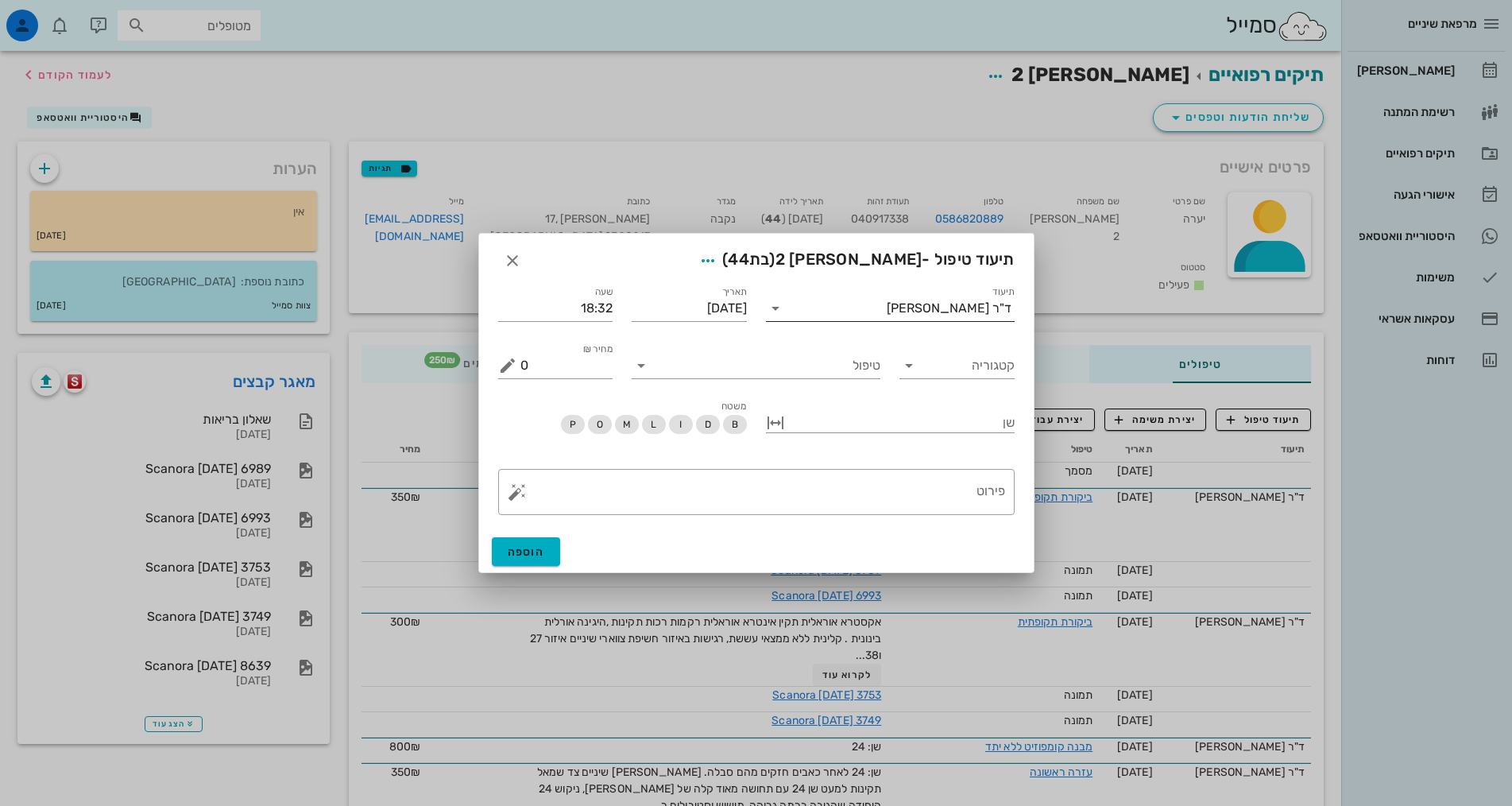
click at [887, 308] on input "תיעוד" at bounding box center [837, 308] width 98 height 25
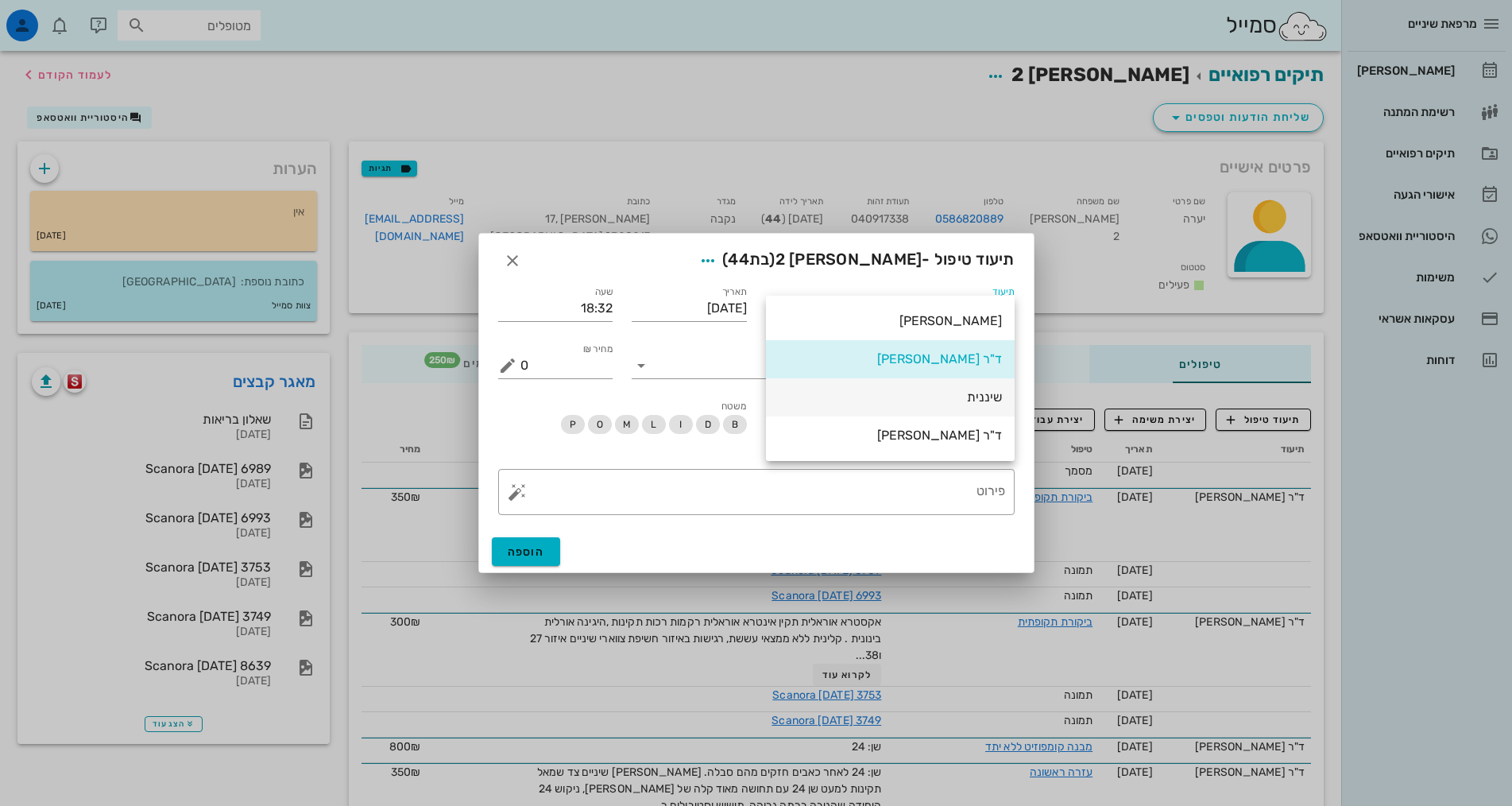
click at [985, 400] on div "שיננית" at bounding box center [889, 397] width 223 height 15
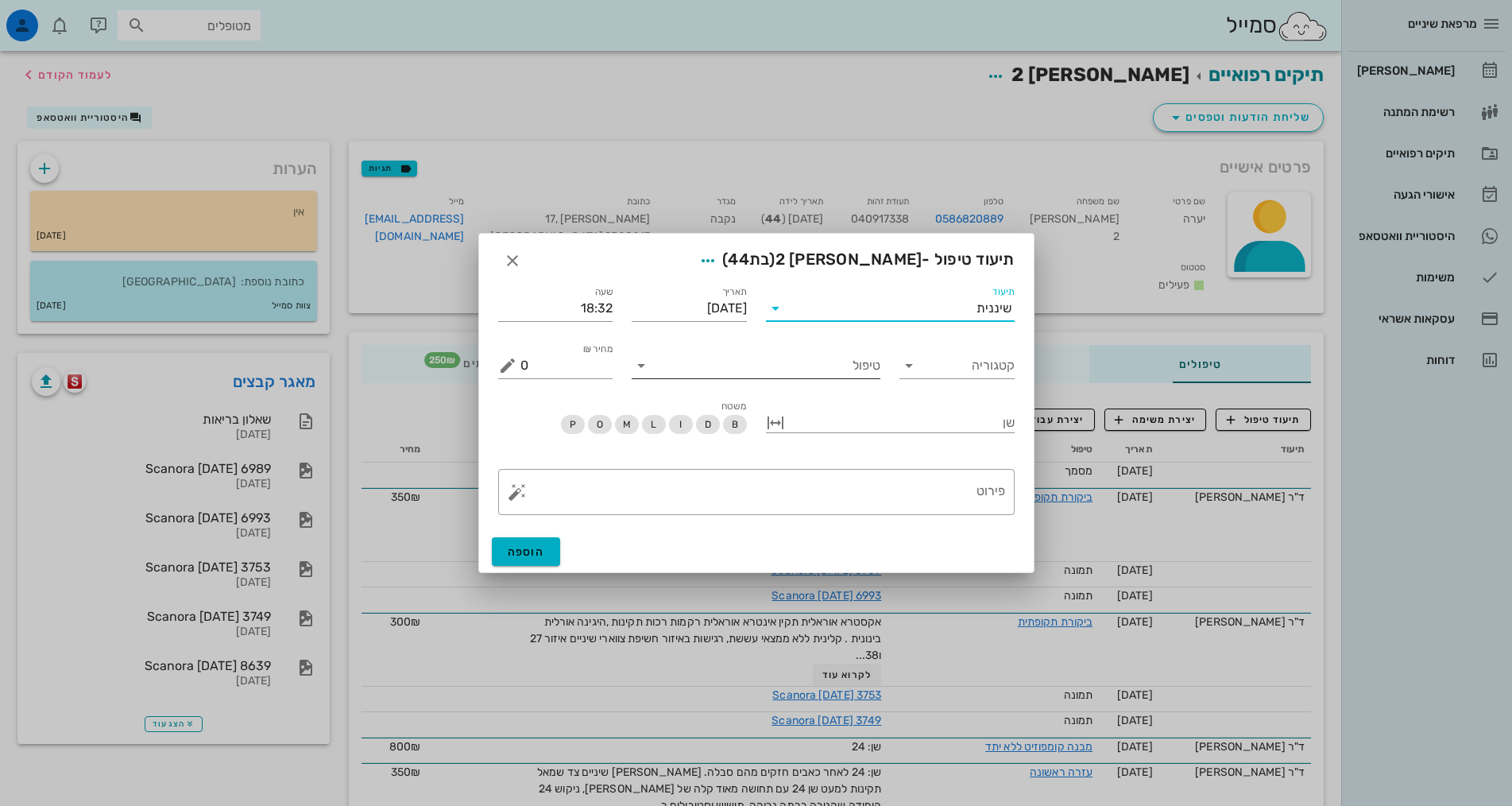
click at [860, 374] on input "טיפול" at bounding box center [767, 365] width 226 height 25
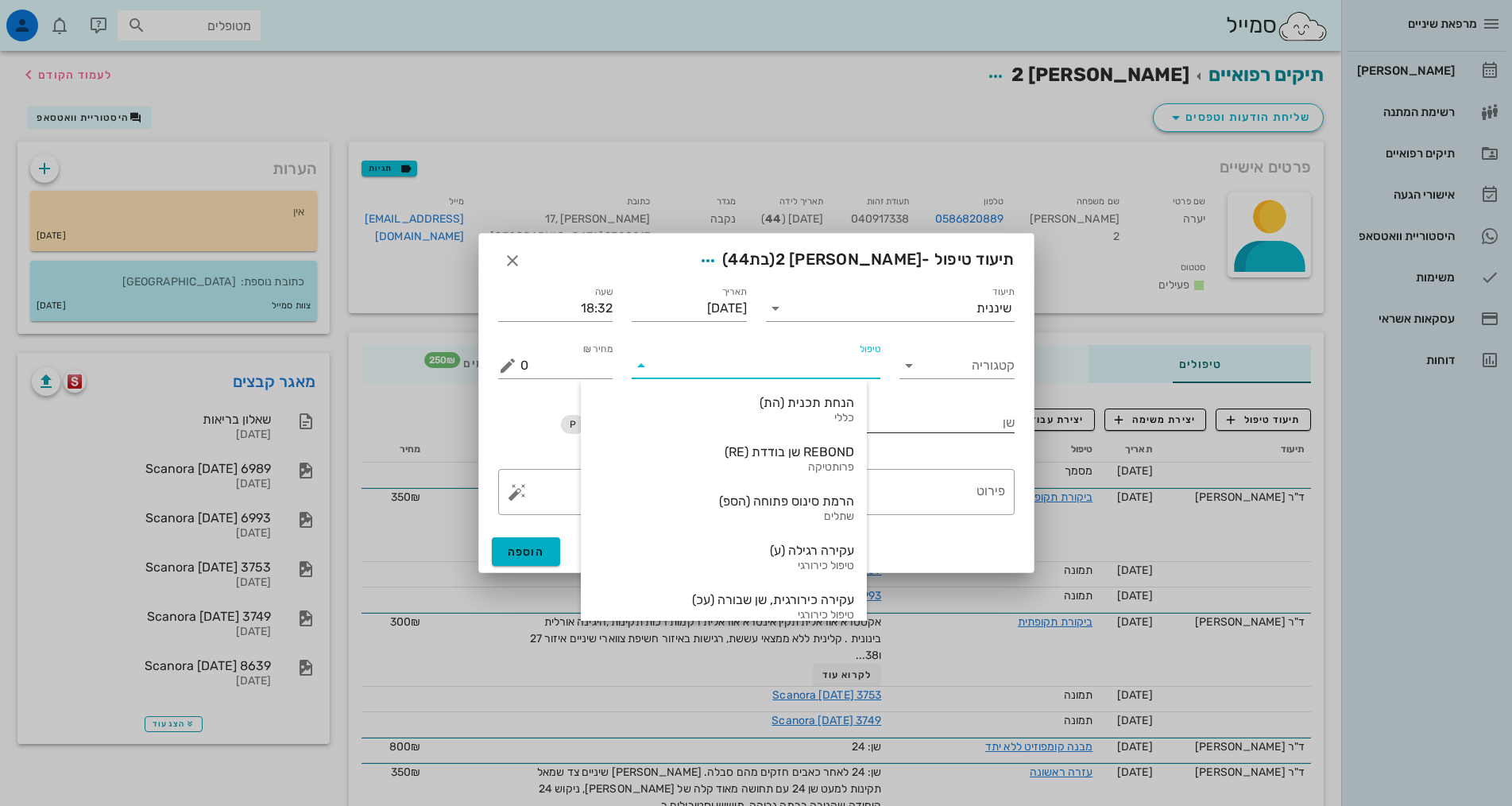
click at [964, 427] on div at bounding box center [901, 421] width 226 height 20
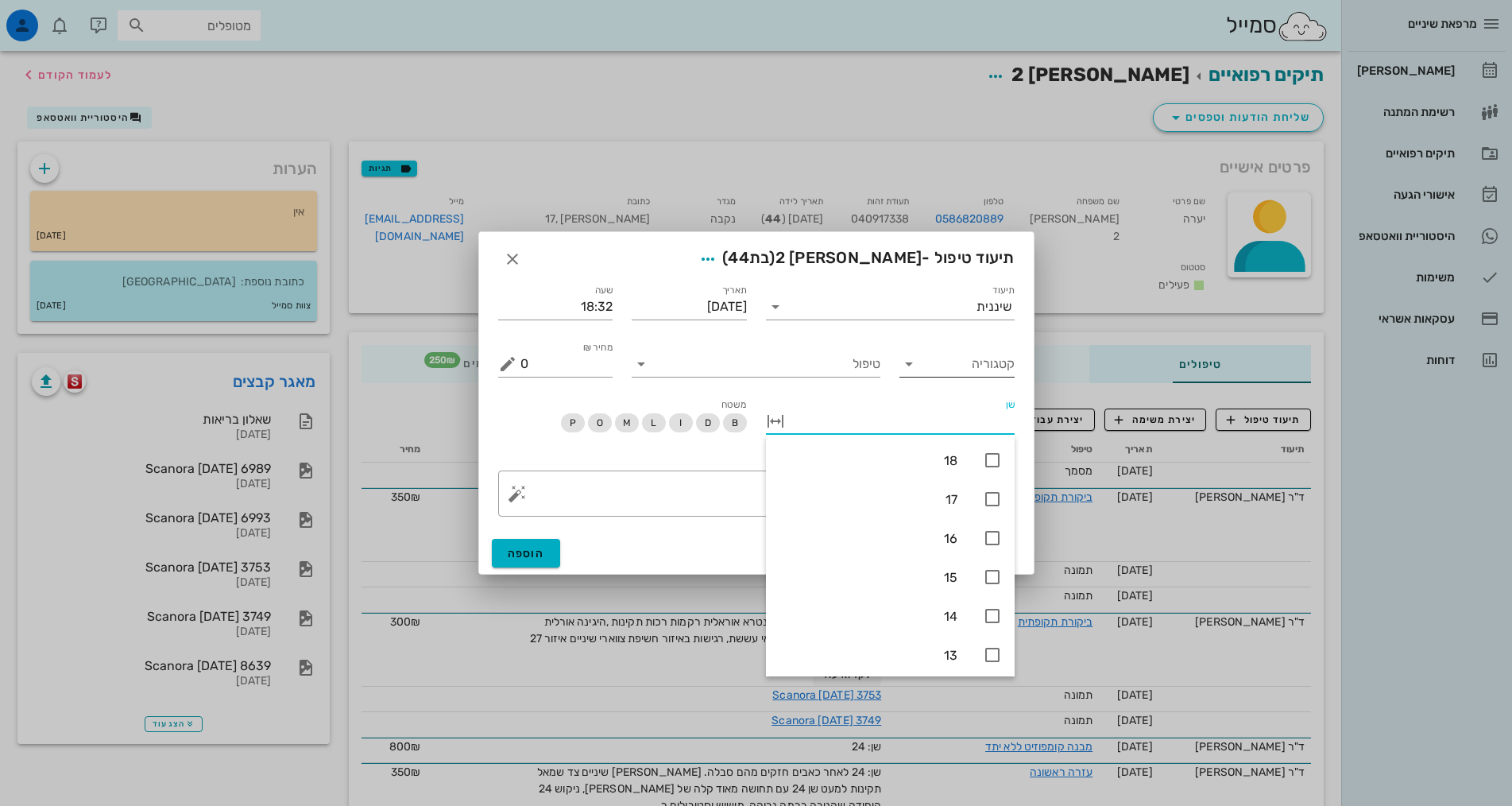
click at [978, 365] on input "קטגוריה" at bounding box center [970, 365] width 90 height 25
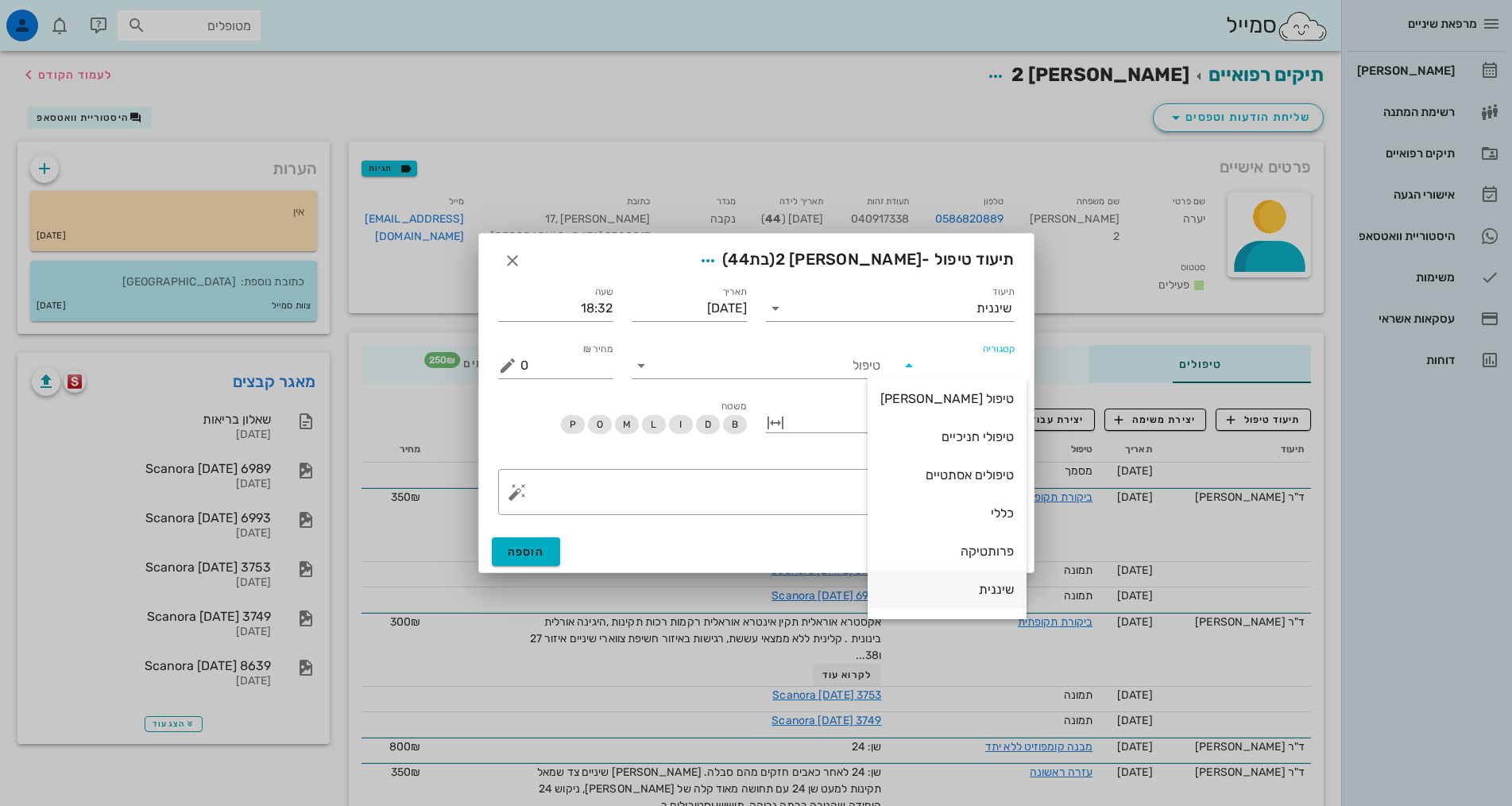
scroll to position [153, 0]
click at [987, 515] on div "שיננית" at bounding box center [947, 517] width 133 height 15
type input "שיננית"
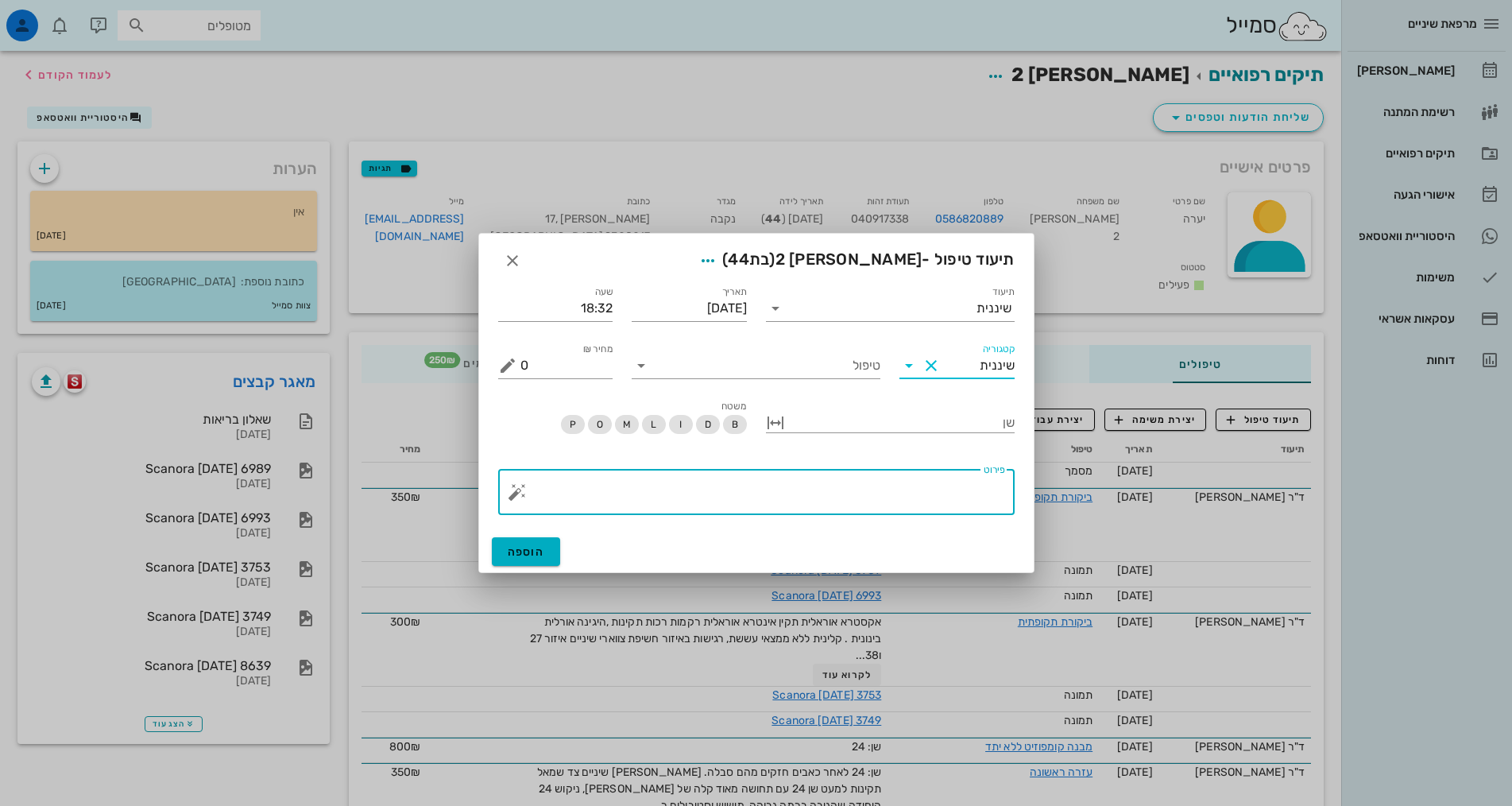
click at [913, 499] on textarea "פירוט" at bounding box center [763, 495] width 485 height 38
click at [912, 501] on textarea "פירוט" at bounding box center [763, 495] width 485 height 38
paste textarea "SC + ידני + פוליש טופיקל, אבנית מפוזרת על חניכית בעיקר, שיפור בהיגיינה . יש תזכ…"
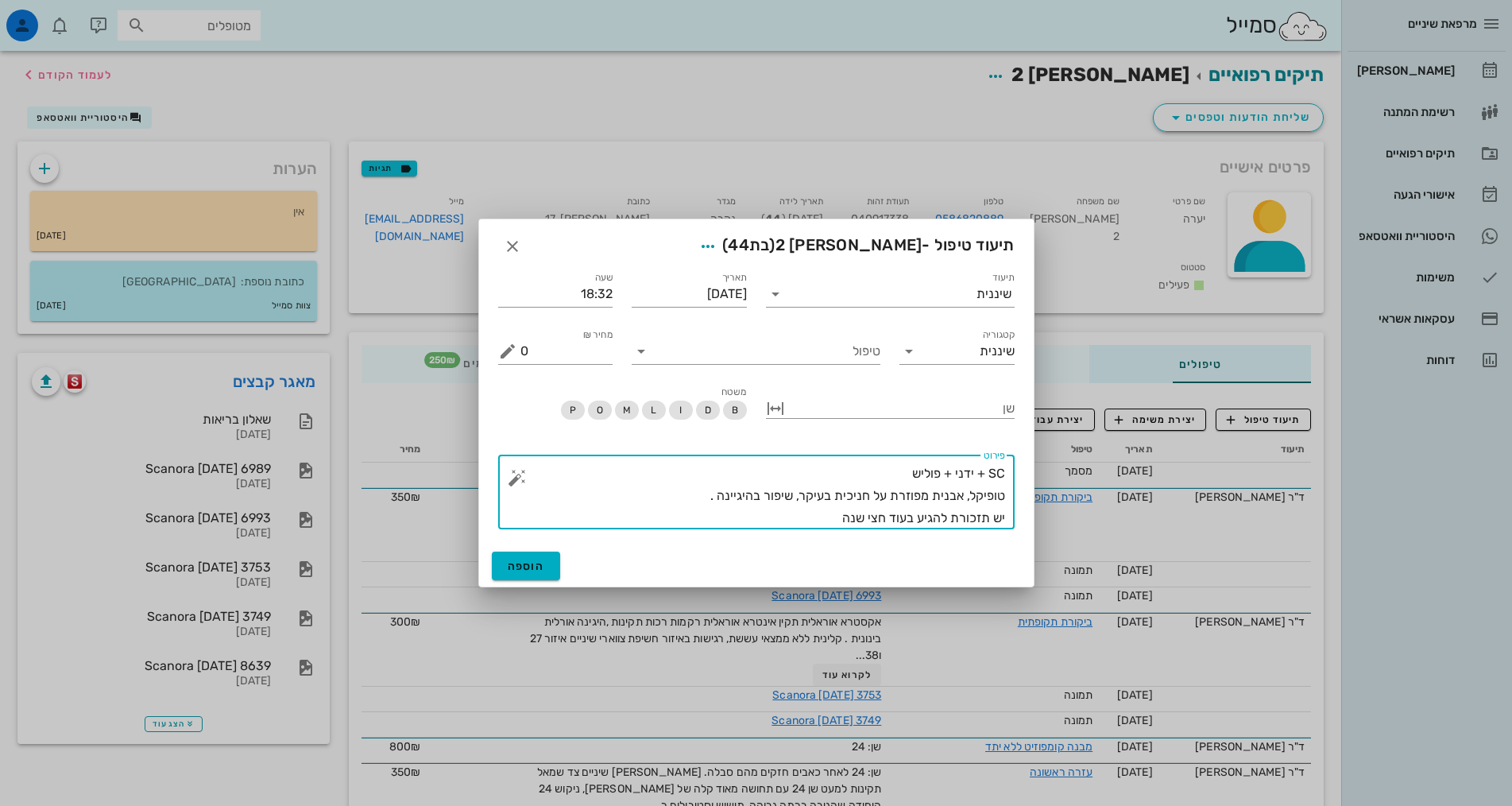
click at [791, 496] on textarea "SC + ידני + פוליש טופיקל, אבנית מפוזרת על חניכית בעיקר, שיפור בהיגיינה . יש תזכ…" at bounding box center [763, 496] width 485 height 67
drag, startPoint x: 754, startPoint y: 492, endPoint x: 780, endPoint y: 495, distance: 26.2
click at [780, 495] on textarea "SC + ידני + פוליש טופיקל, אבנית מפוזרת על חניכית בעיקר, יש שיפור בהיגיינה . יש …" at bounding box center [763, 496] width 485 height 67
type textarea "SC + ידני + פוליש טופיקל, אבנית מפוזרת על חניכית בעיקר, יש לשפר בהיגיינה . יש ת…"
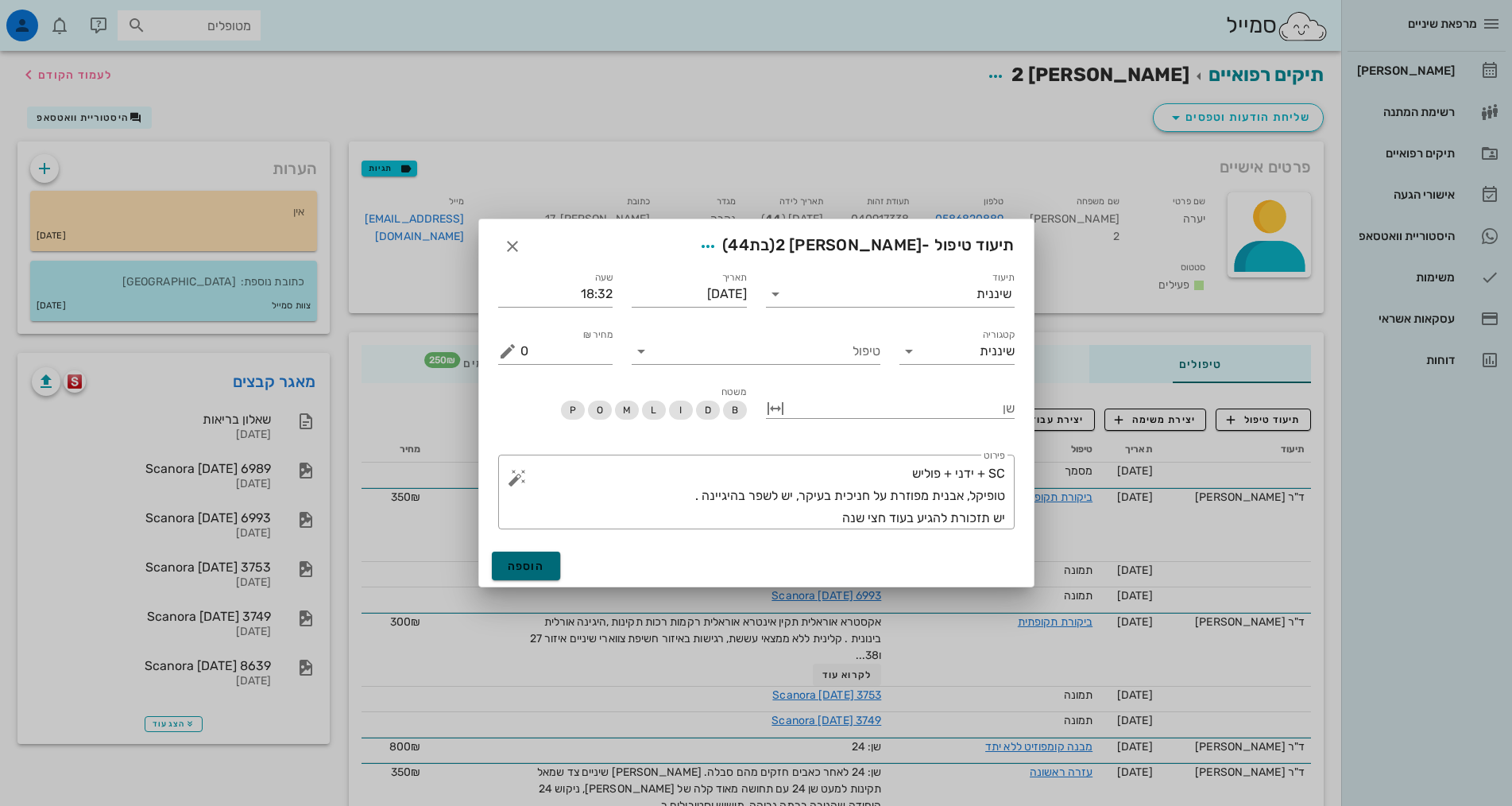
click at [530, 564] on span "הוספה" at bounding box center [526, 566] width 37 height 14
click at [537, 566] on span "הוספה" at bounding box center [526, 566] width 37 height 14
click at [823, 361] on input "טיפול" at bounding box center [767, 352] width 226 height 25
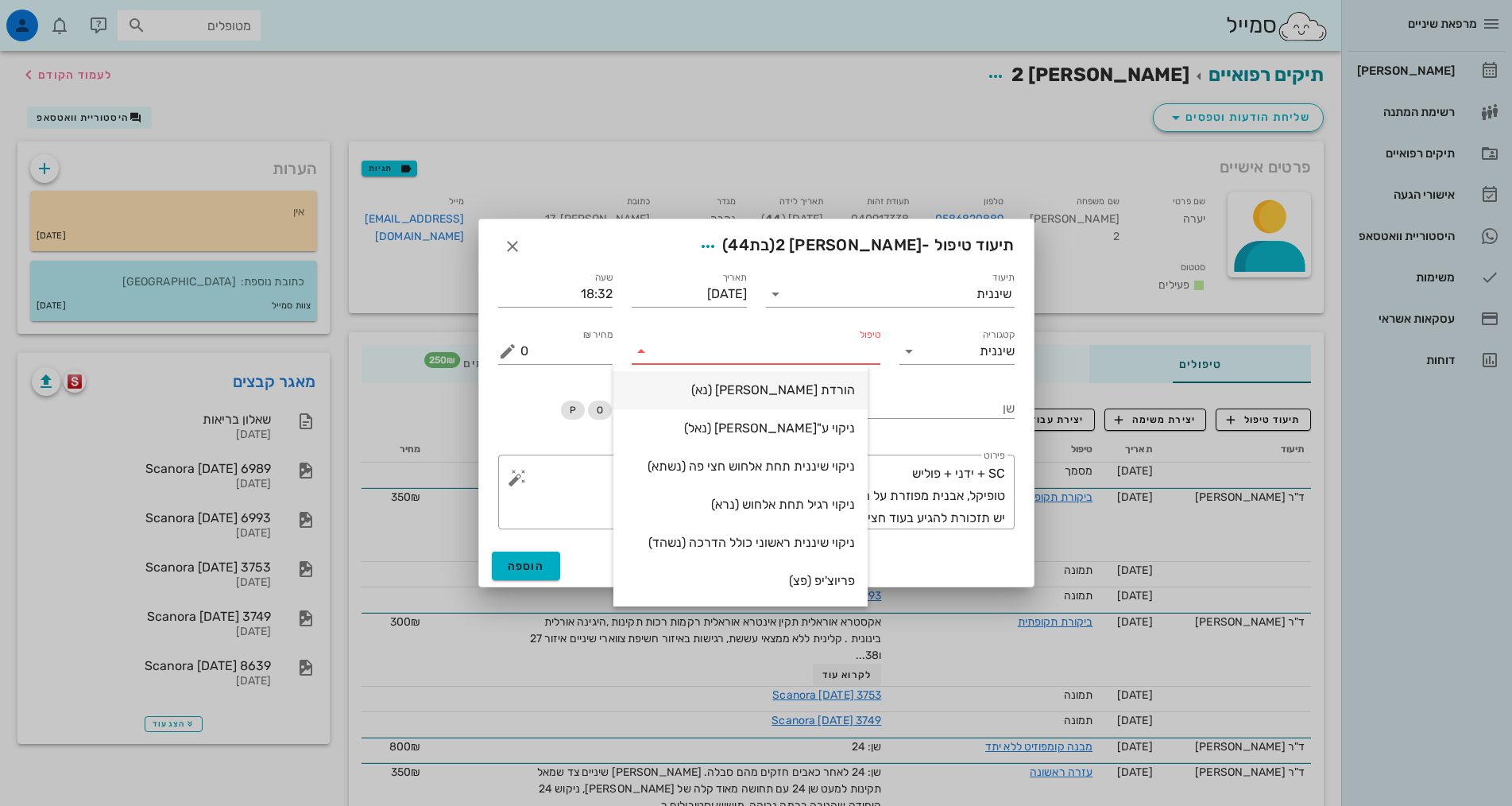
click at [845, 400] on div "הורדת [PERSON_NAME] (נא)" at bounding box center [740, 390] width 229 height 34
type input "250"
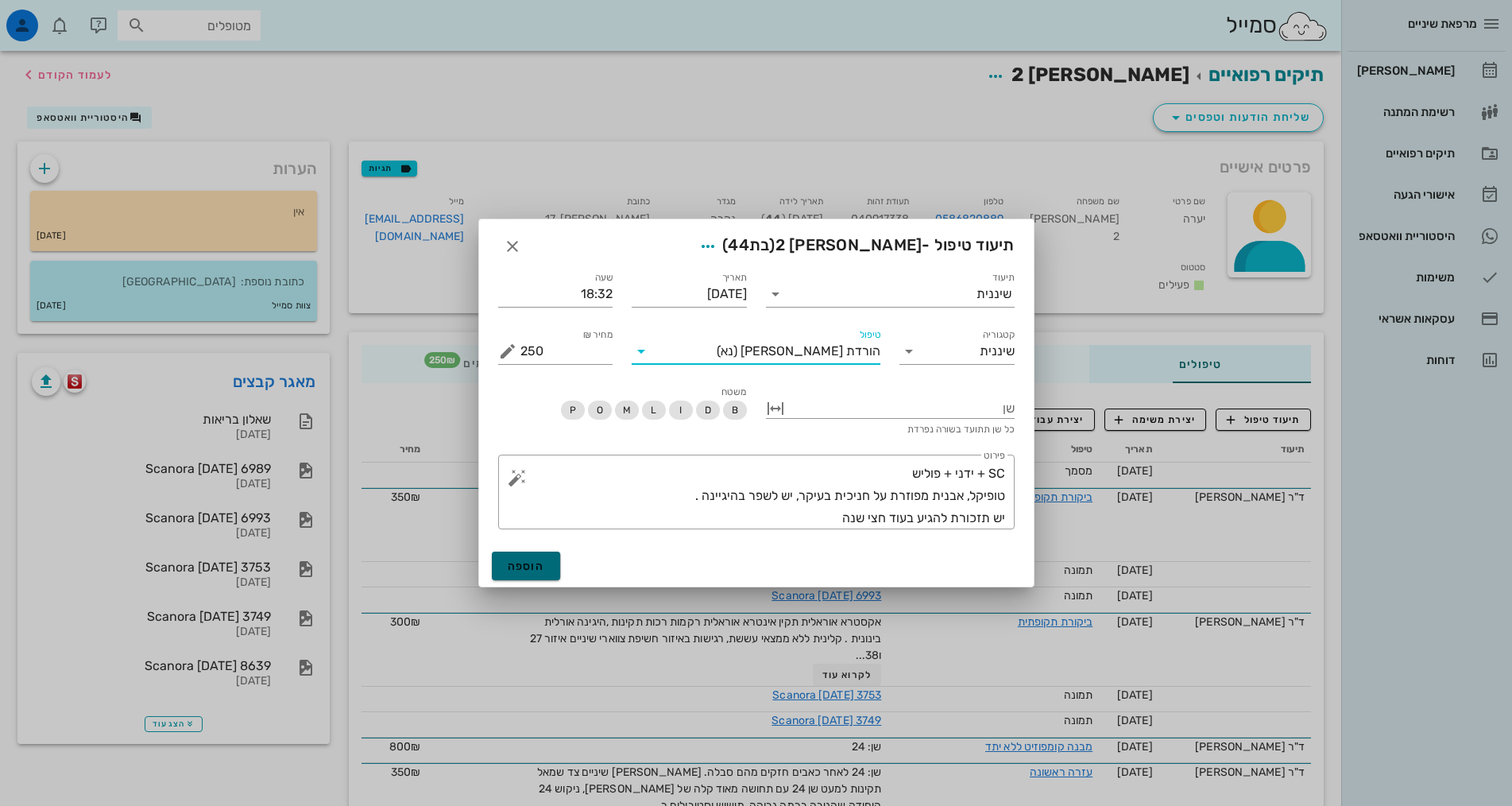
click at [537, 563] on span "הוספה" at bounding box center [526, 566] width 37 height 14
